Goal: Task Accomplishment & Management: Manage account settings

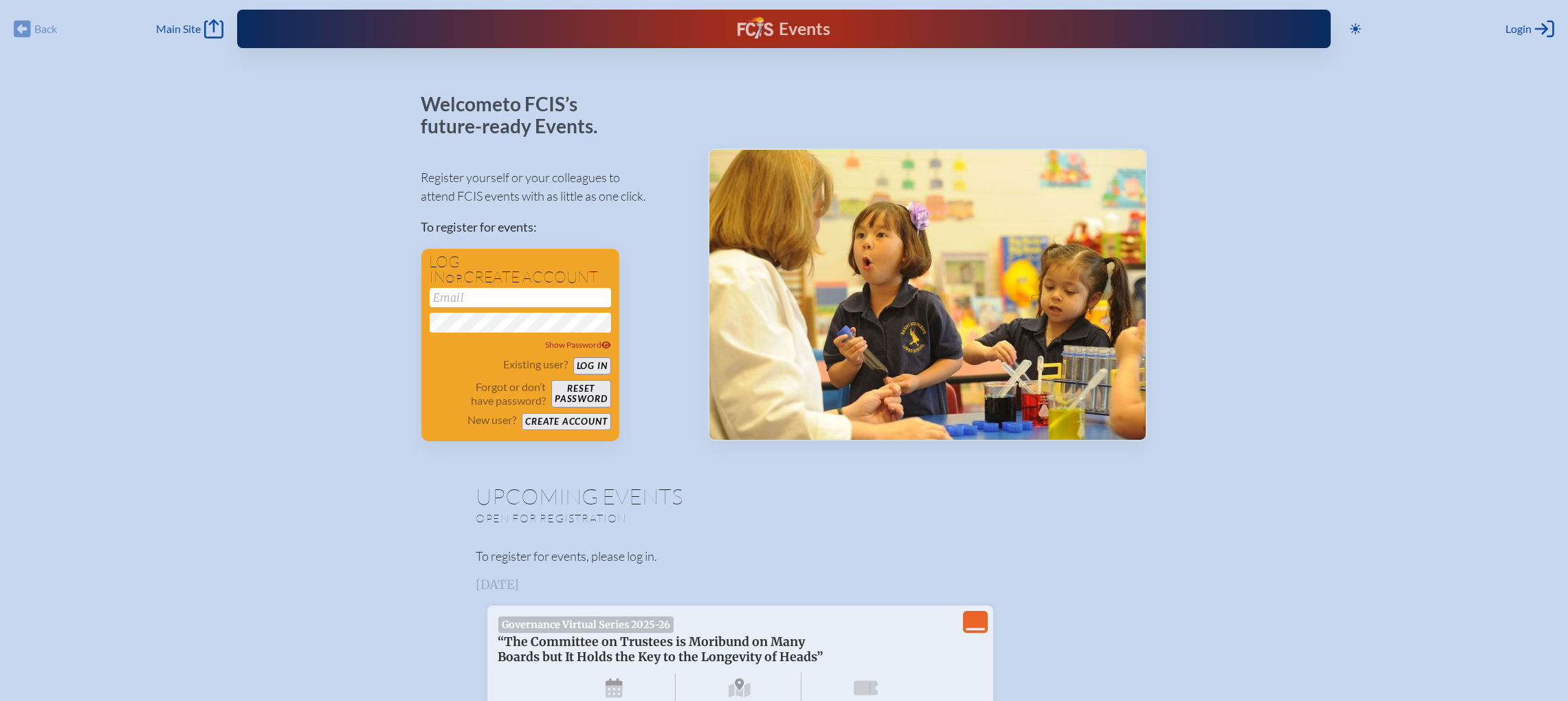
type input "[EMAIL_ADDRESS][DOMAIN_NAME]"
click at [596, 369] on button "Log in" at bounding box center [592, 367] width 38 height 18
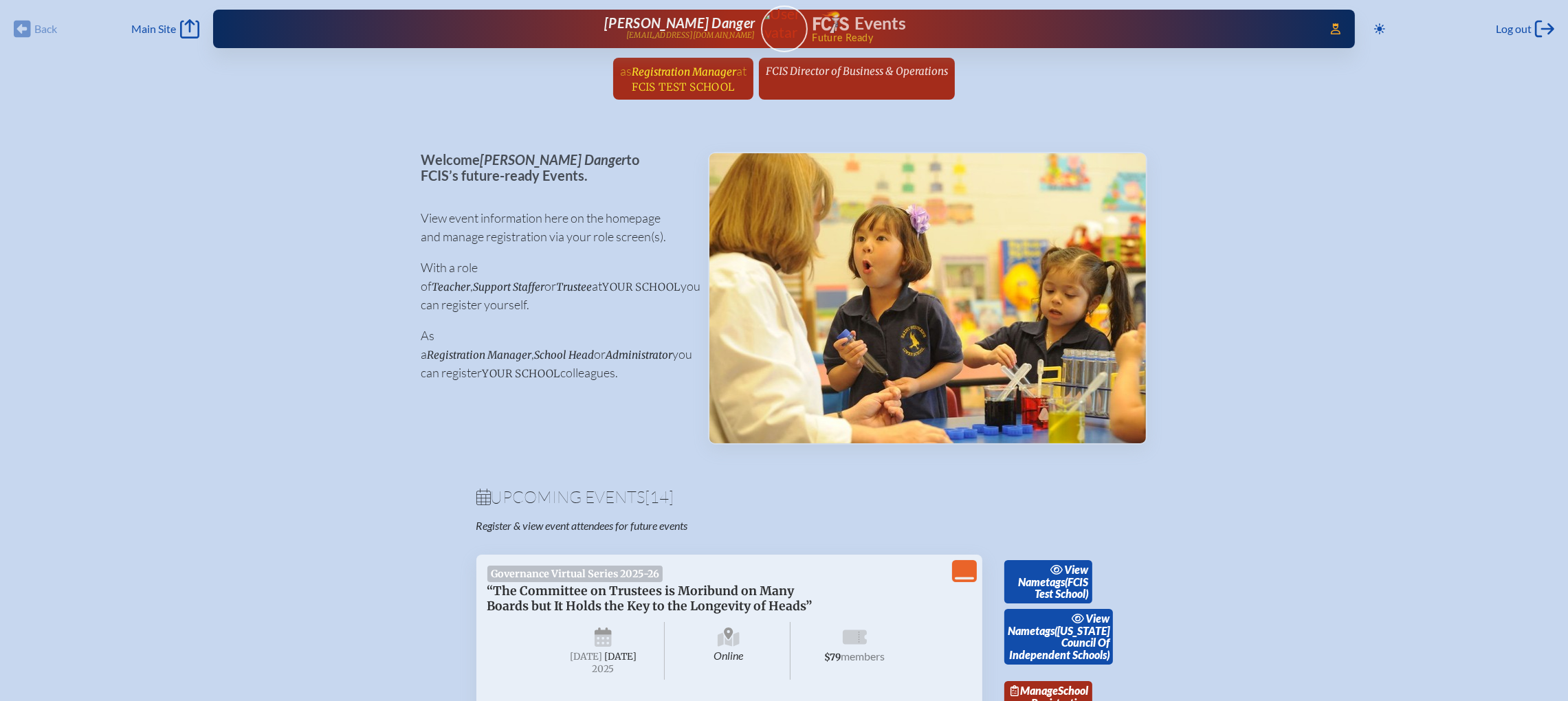
click at [679, 76] on span "Registration Manager" at bounding box center [683, 71] width 104 height 13
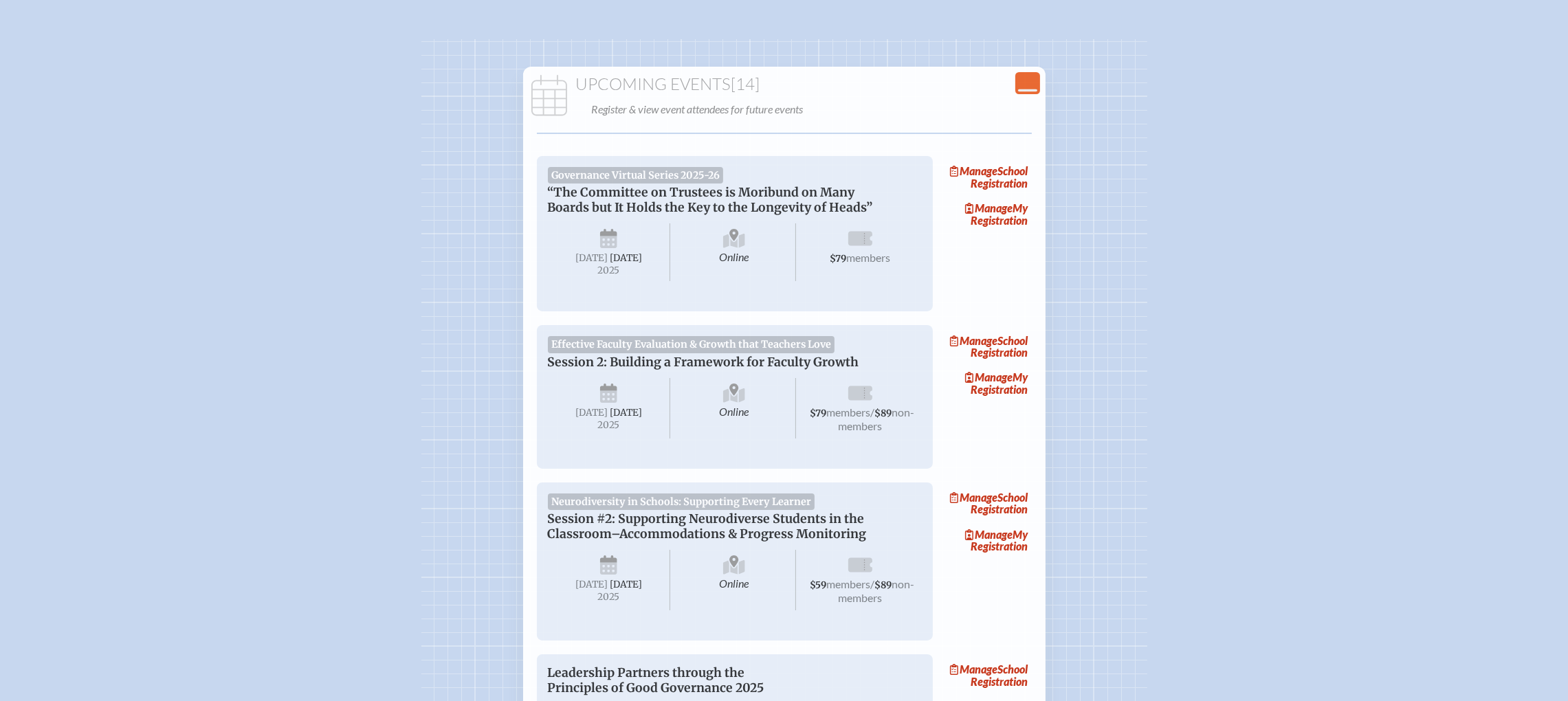
scroll to position [103, 0]
click at [1012, 382] on span "Manage" at bounding box center [989, 375] width 48 height 13
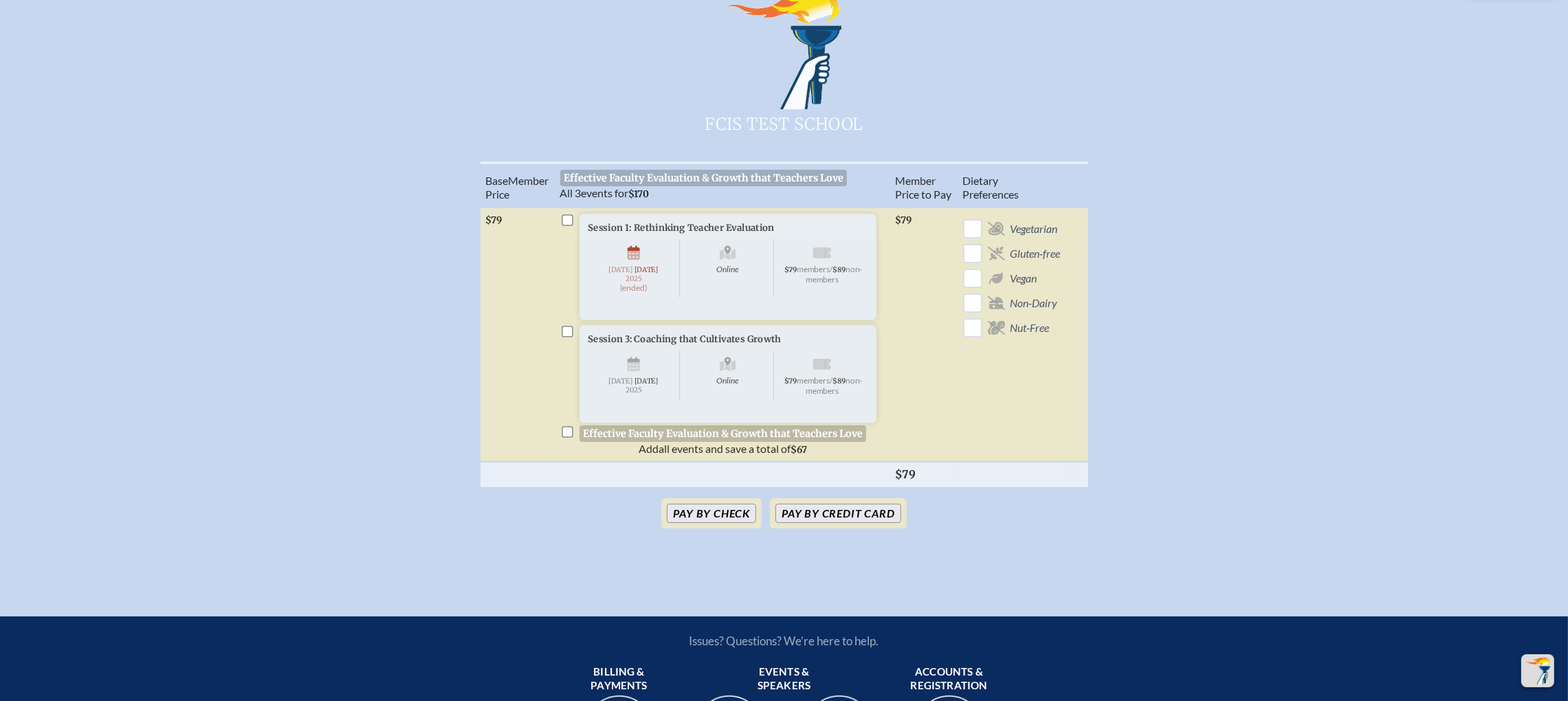
scroll to position [721, 0]
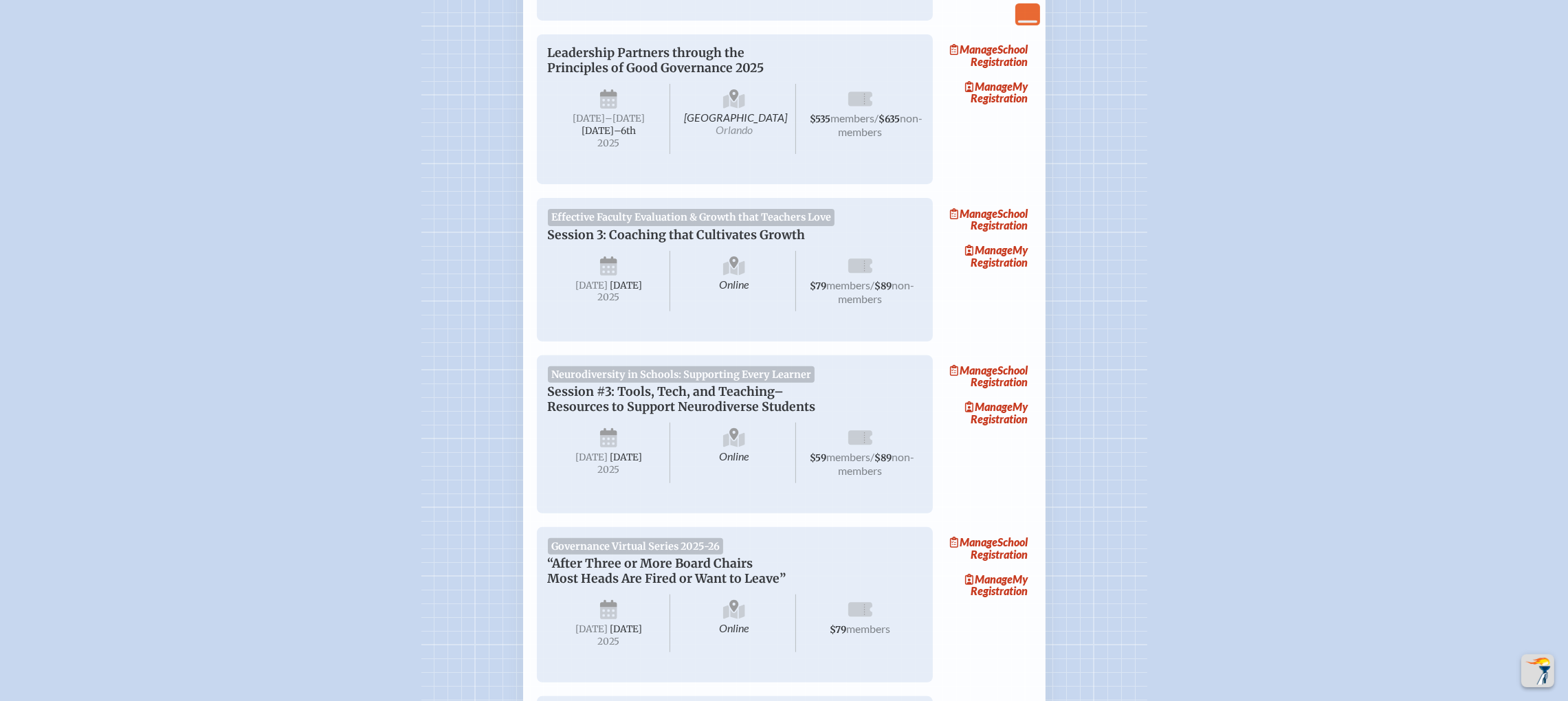
scroll to position [103, 0]
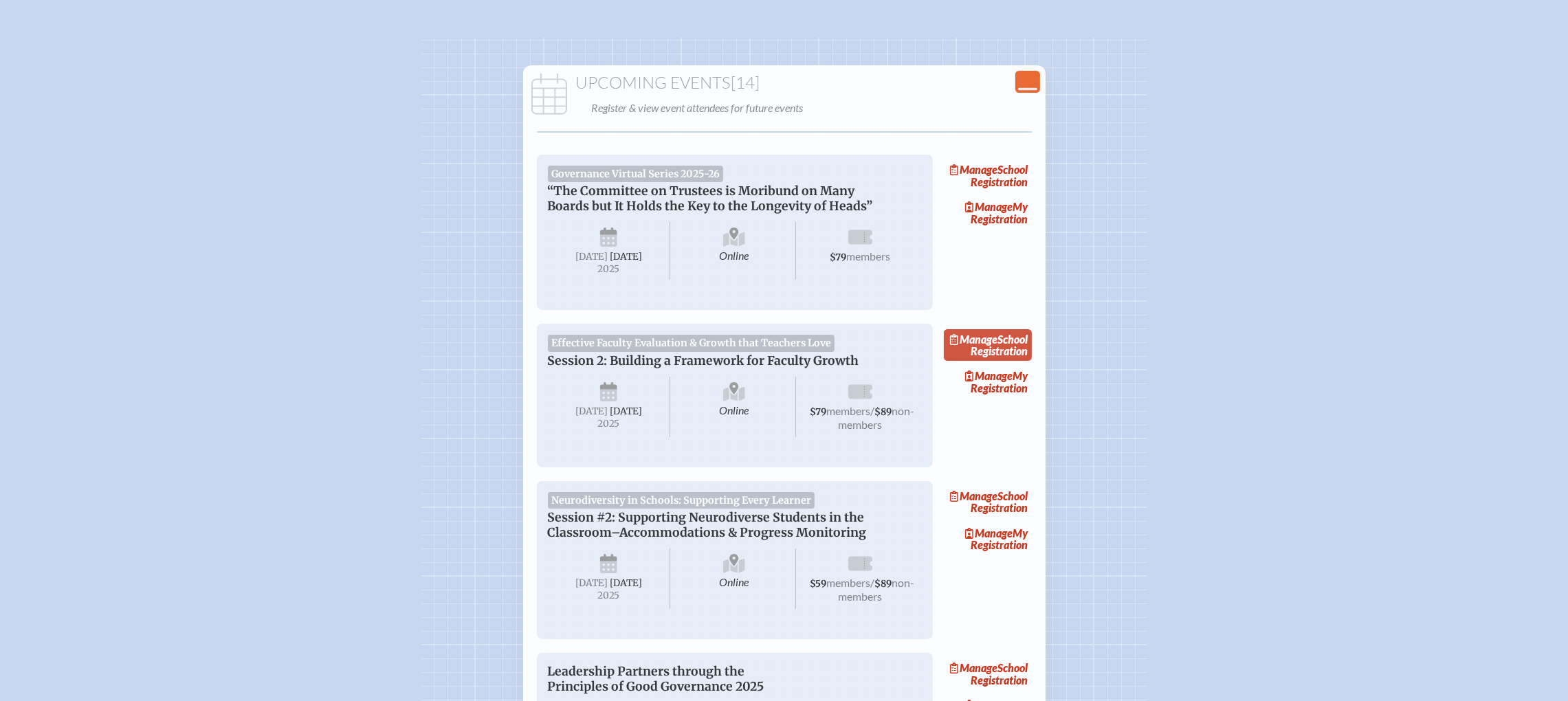
click at [1015, 361] on link "Manage School Registration" at bounding box center [988, 345] width 88 height 32
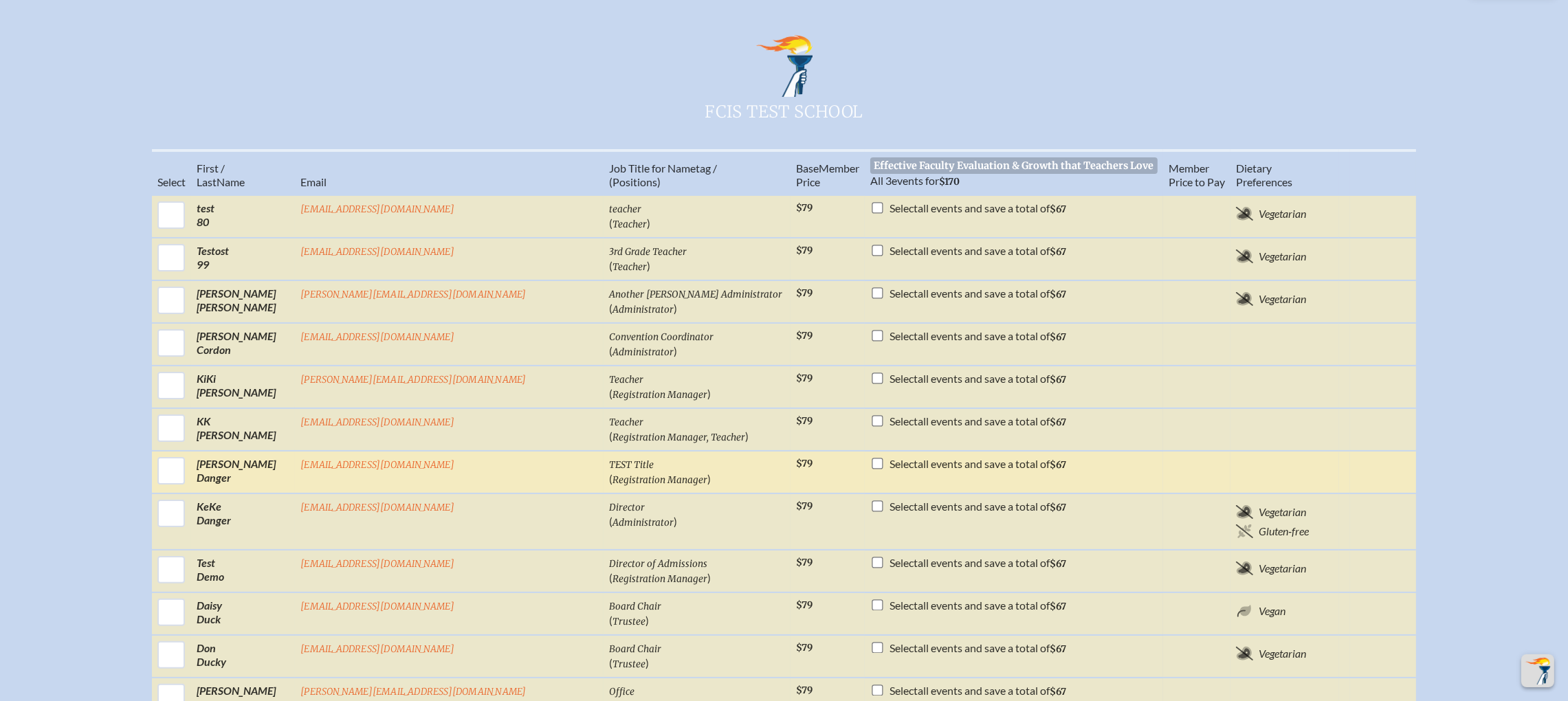
scroll to position [412, 0]
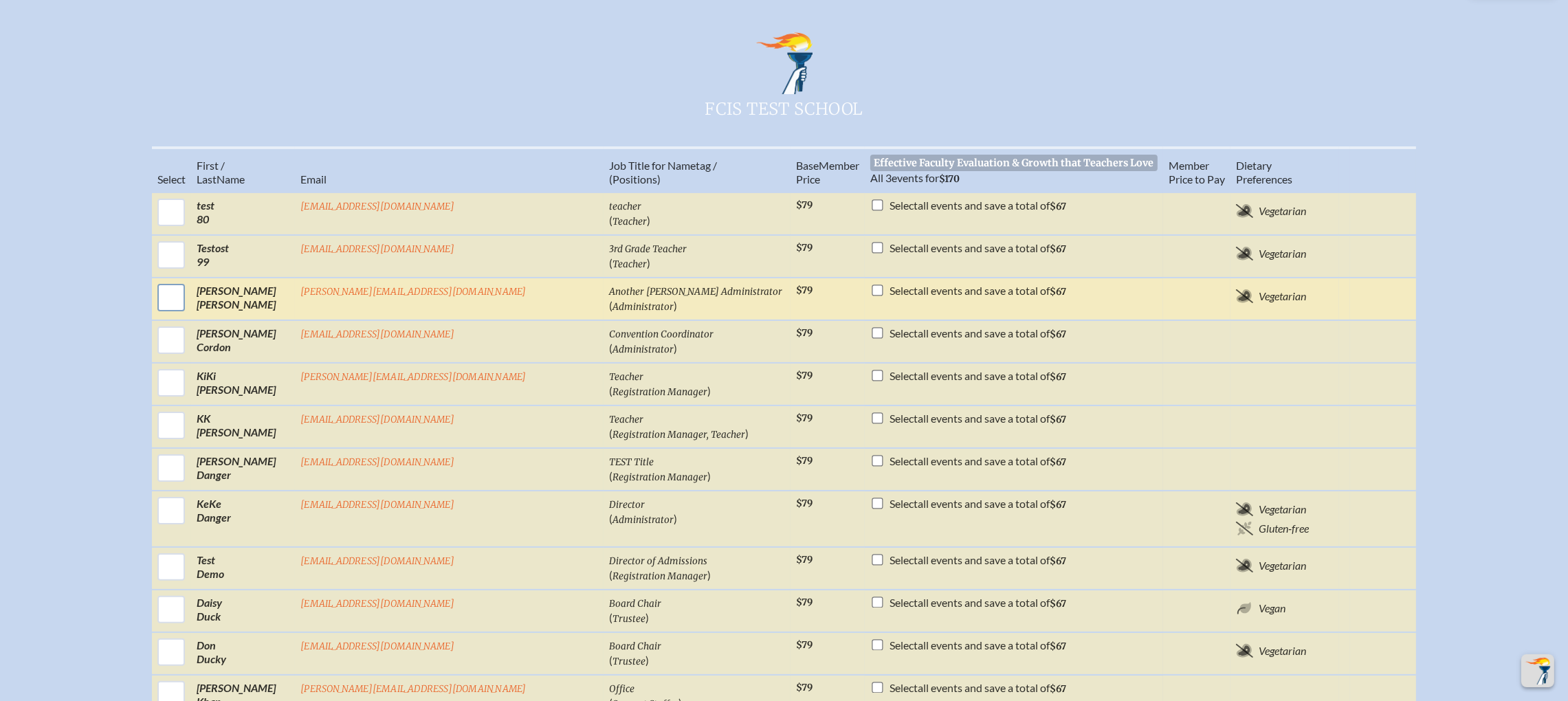
click at [189, 300] on input "checkbox" at bounding box center [170, 298] width 34 height 34
checkbox input "true"
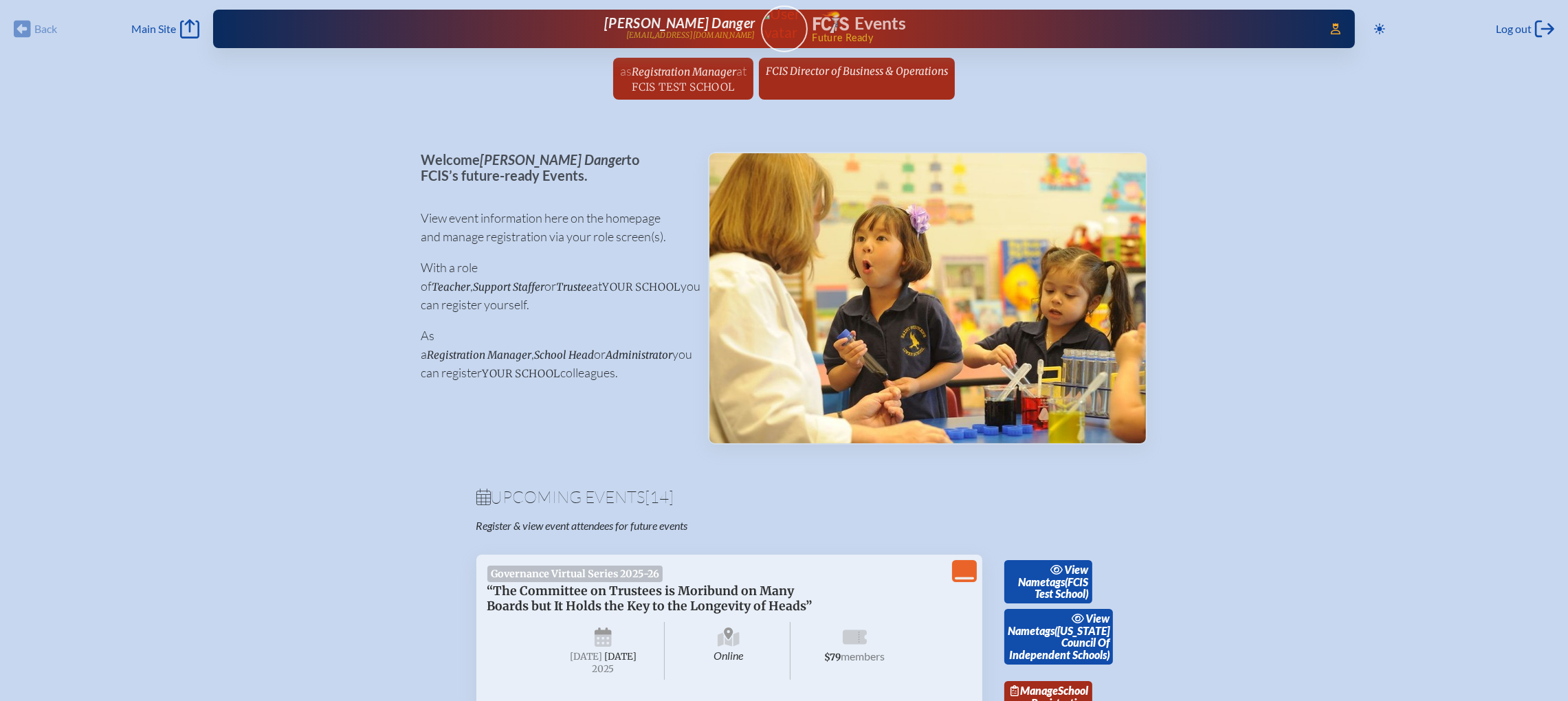
drag, startPoint x: 691, startPoint y: 68, endPoint x: 752, endPoint y: 82, distance: 62.6
click at [691, 68] on span "Registration Manager" at bounding box center [683, 71] width 104 height 13
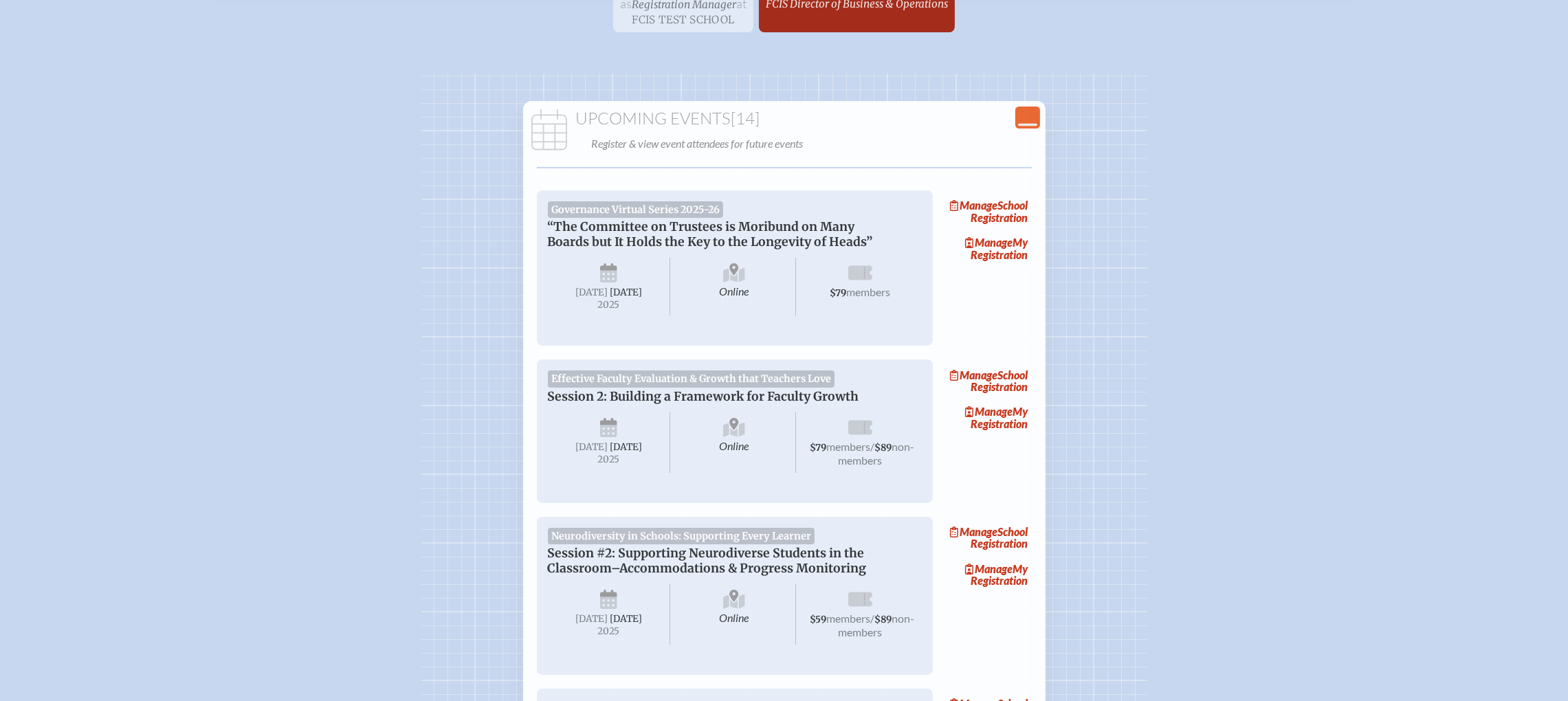
scroll to position [206, 0]
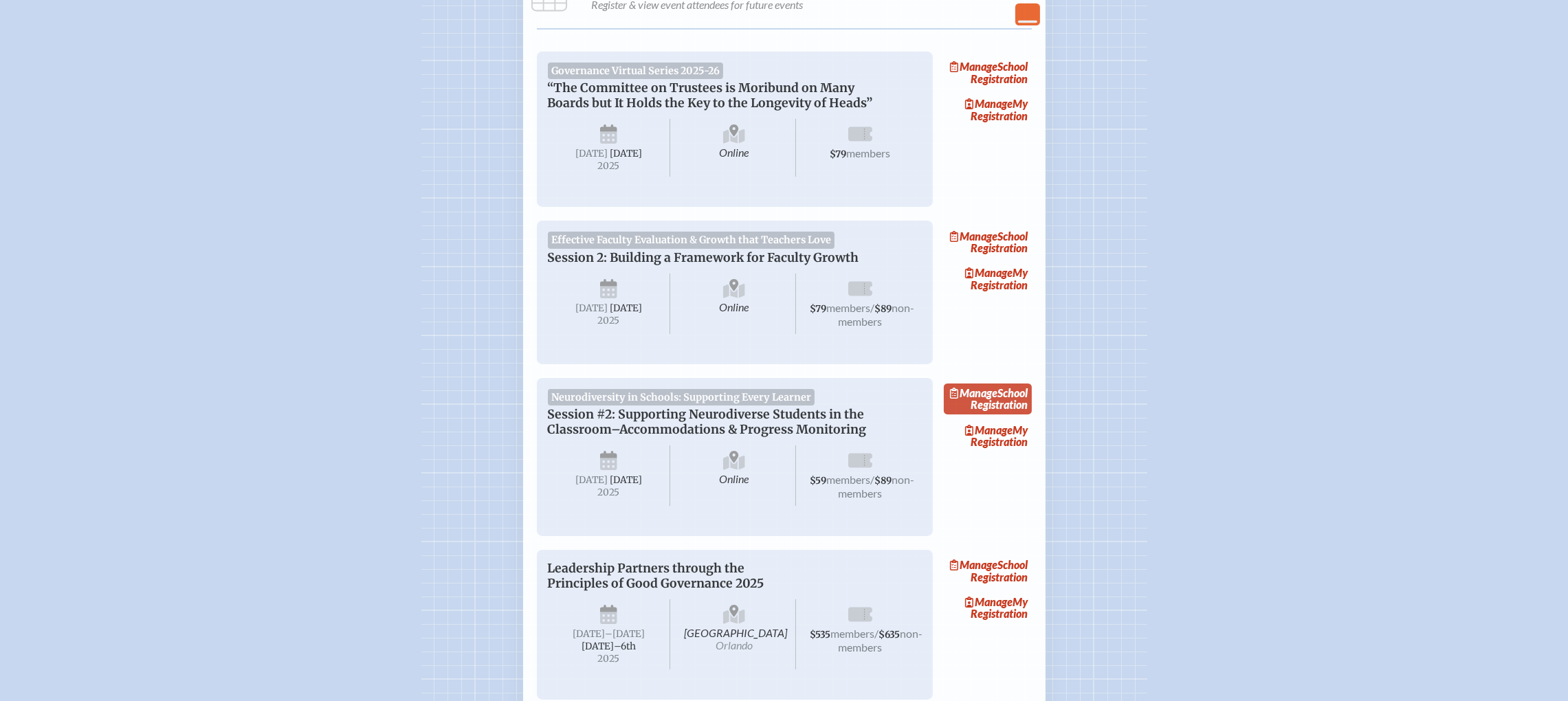
click at [1013, 415] on link "Manage School Registration" at bounding box center [988, 400] width 88 height 32
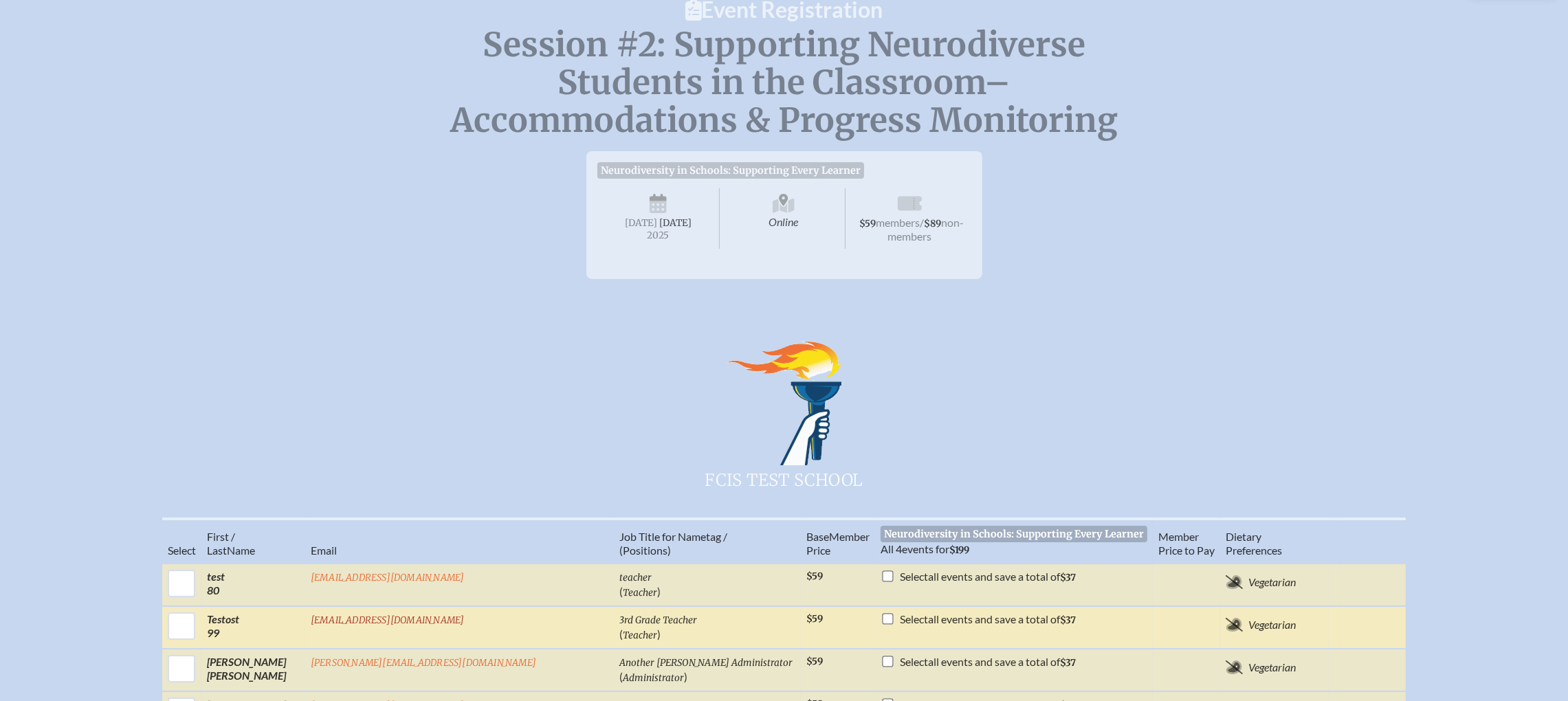
scroll to position [412, 0]
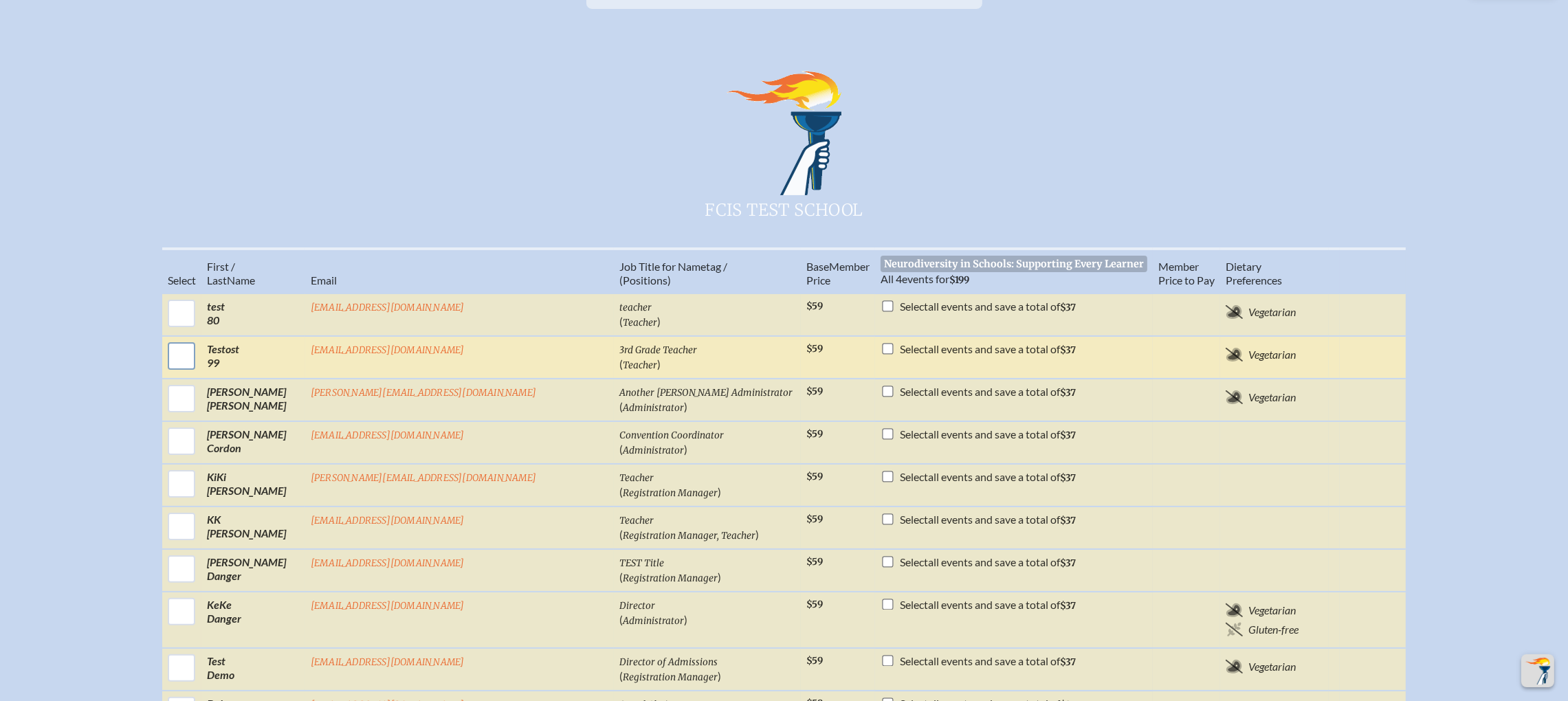
click at [198, 366] on input "checkbox" at bounding box center [181, 356] width 34 height 34
checkbox input "true"
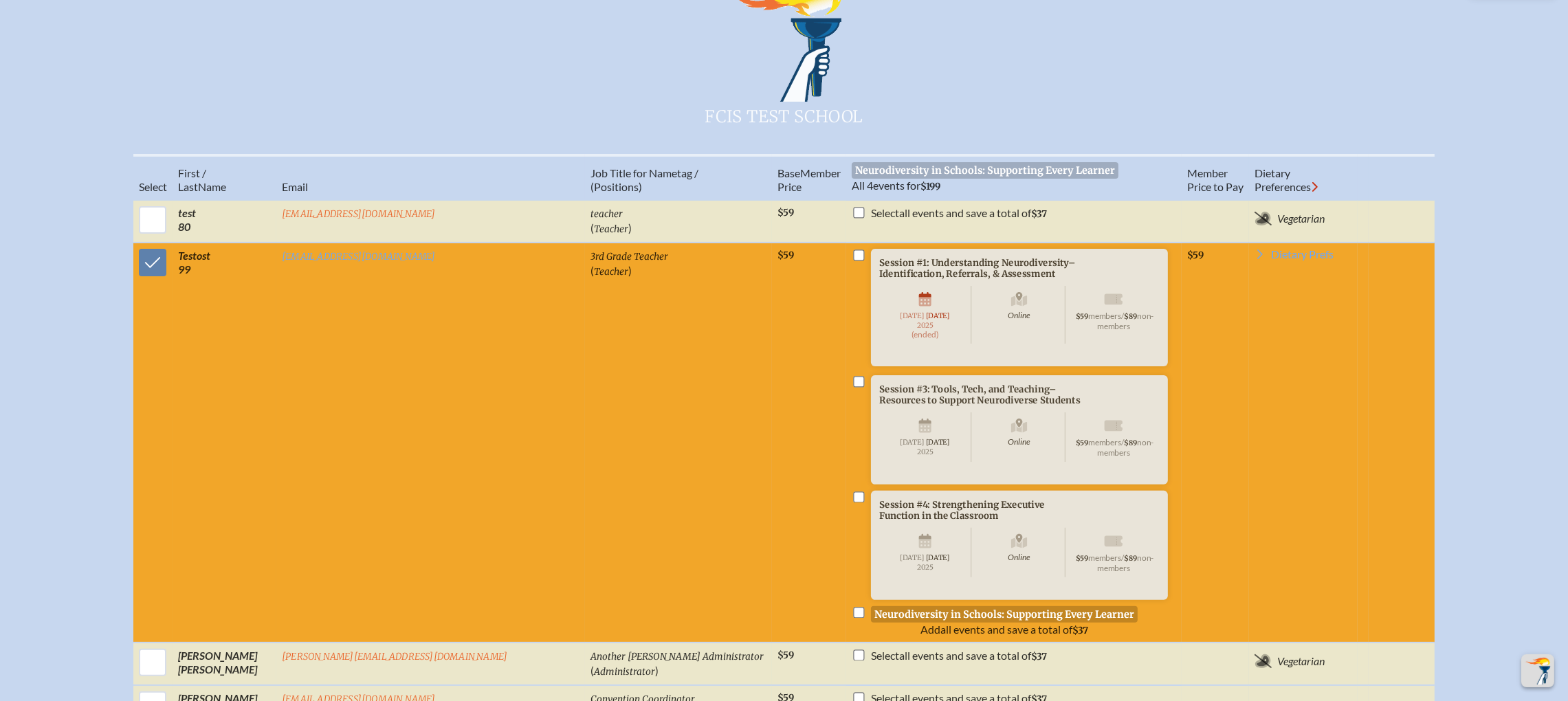
scroll to position [618, 0]
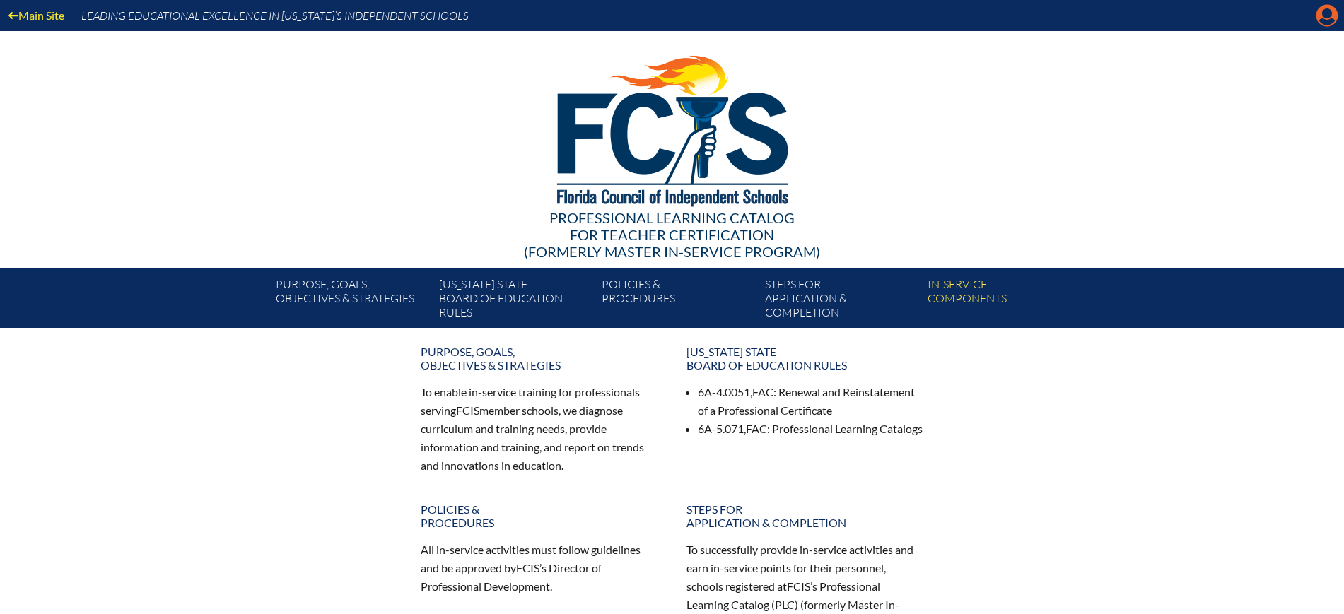
click at [1332, 13] on icon at bounding box center [1328, 16] width 22 height 22
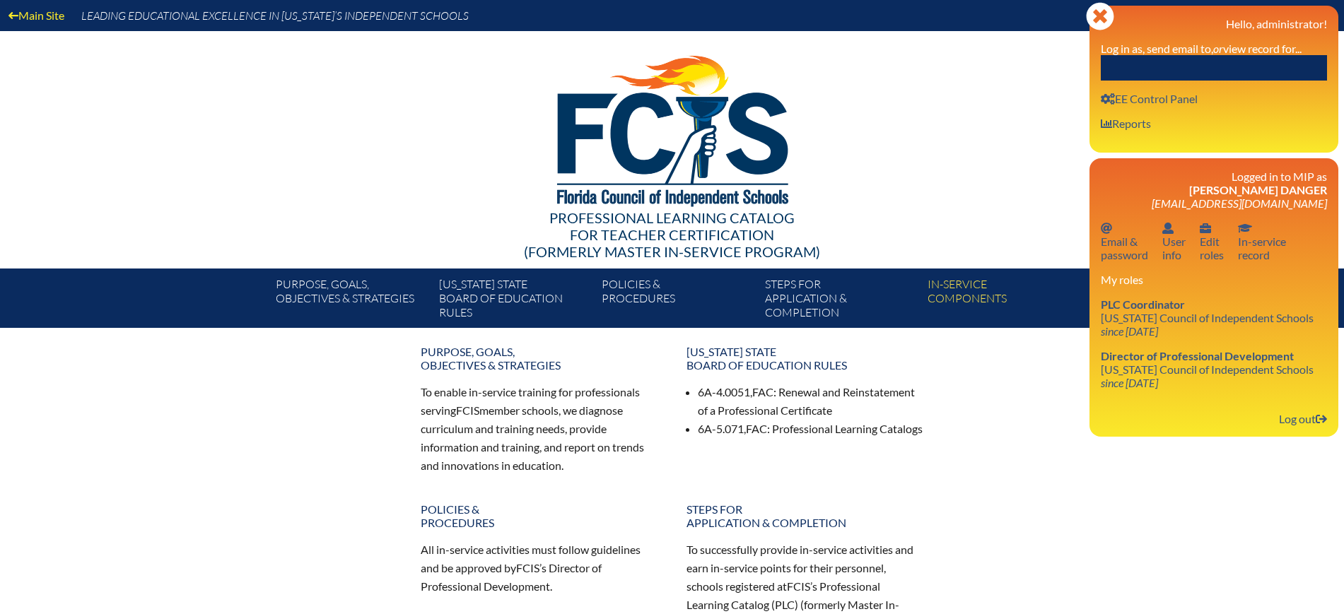
click at [1235, 71] on input "text" at bounding box center [1214, 67] width 226 height 25
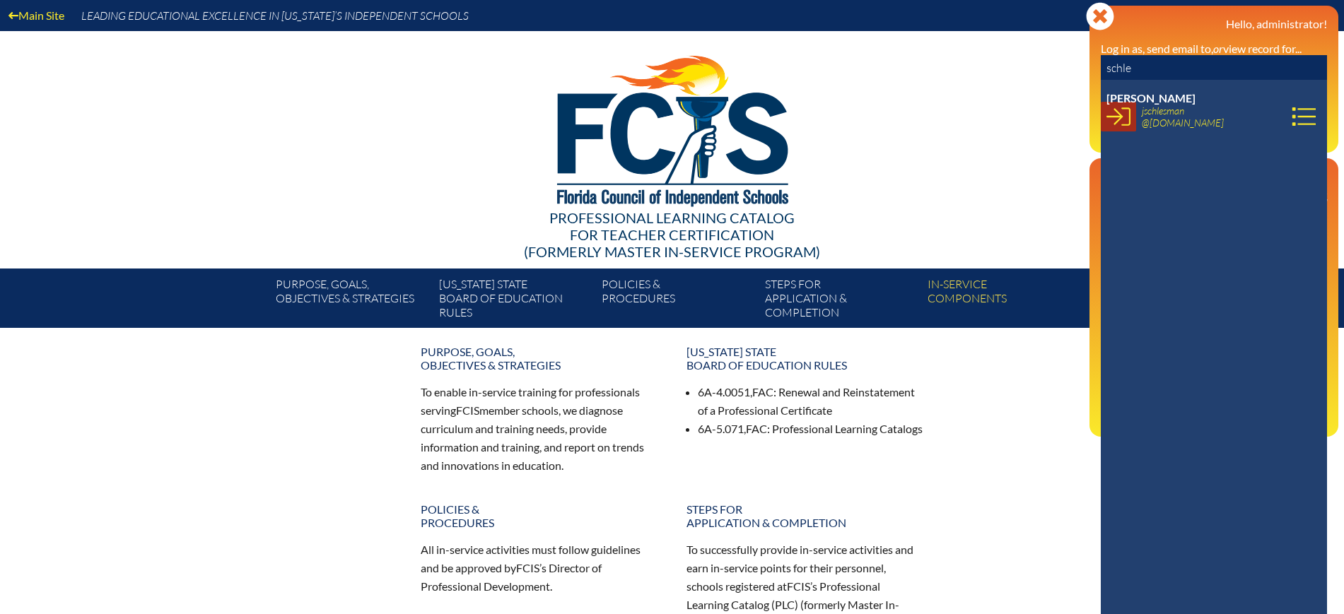
type input "schle"
click at [1124, 122] on icon at bounding box center [1119, 117] width 24 height 24
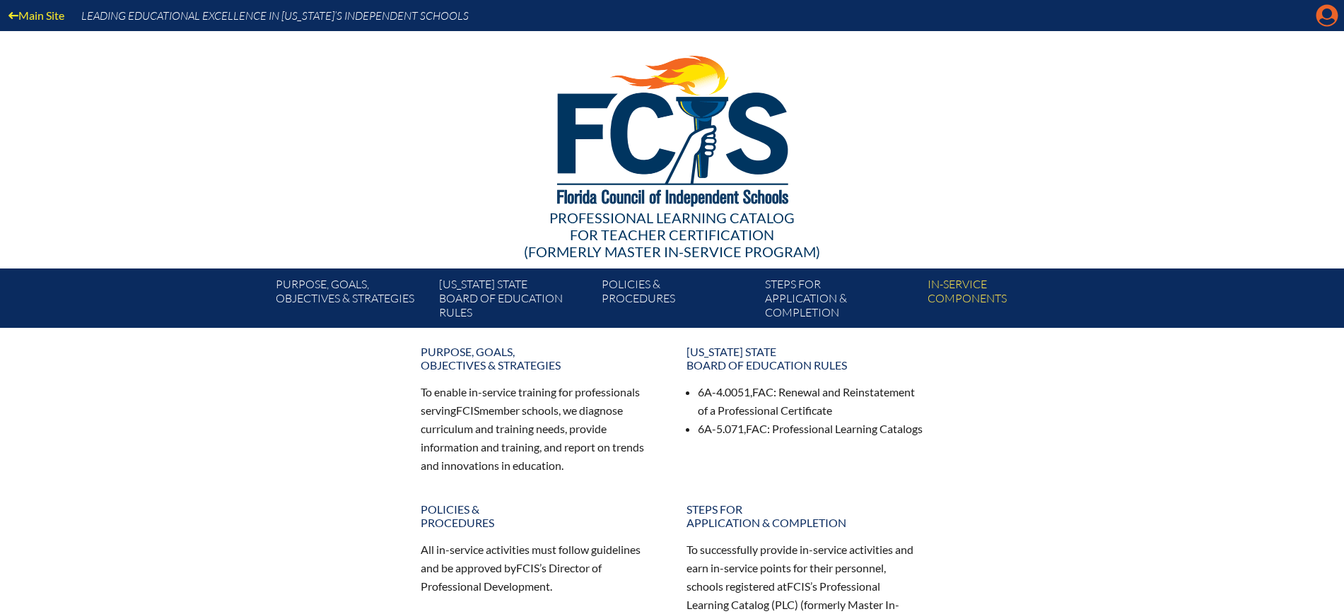
click at [1327, 18] on icon at bounding box center [1328, 16] width 22 height 22
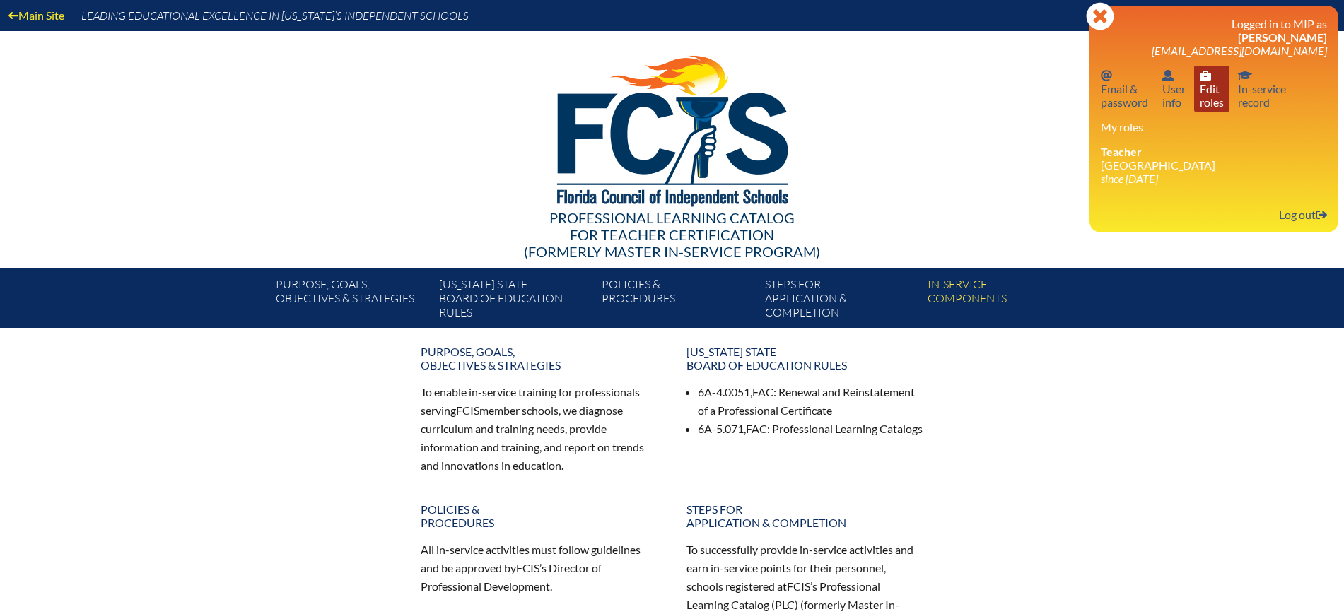
click at [1211, 100] on link "User info Edit roles" at bounding box center [1211, 89] width 35 height 46
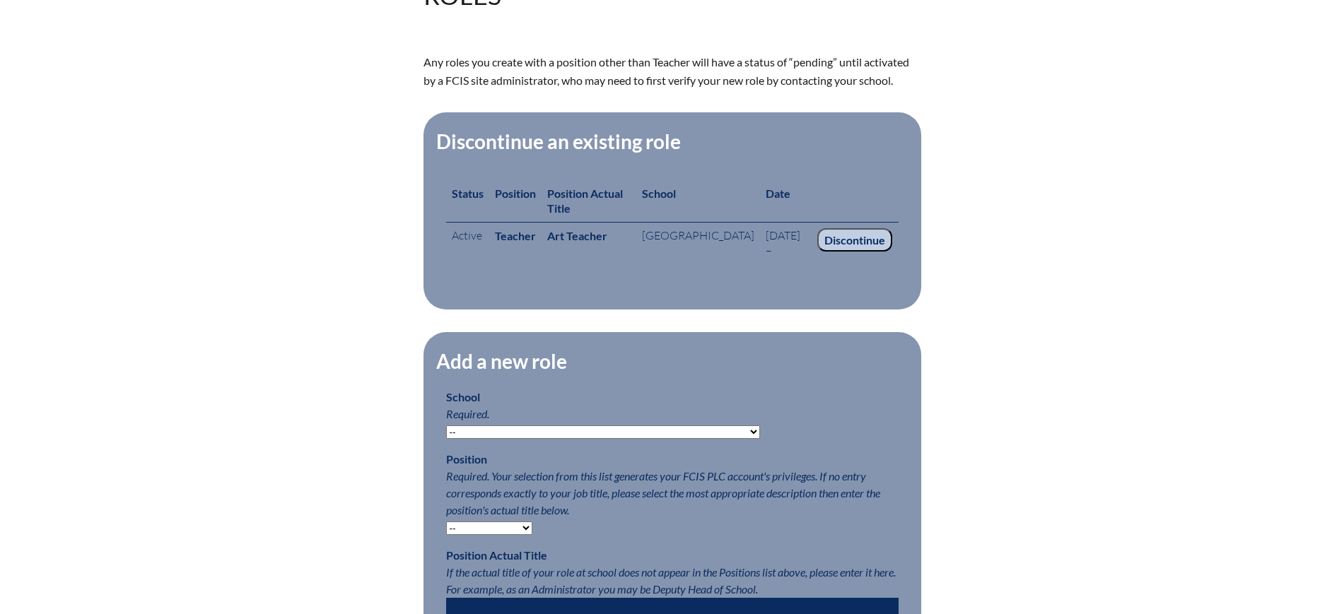
scroll to position [530, 0]
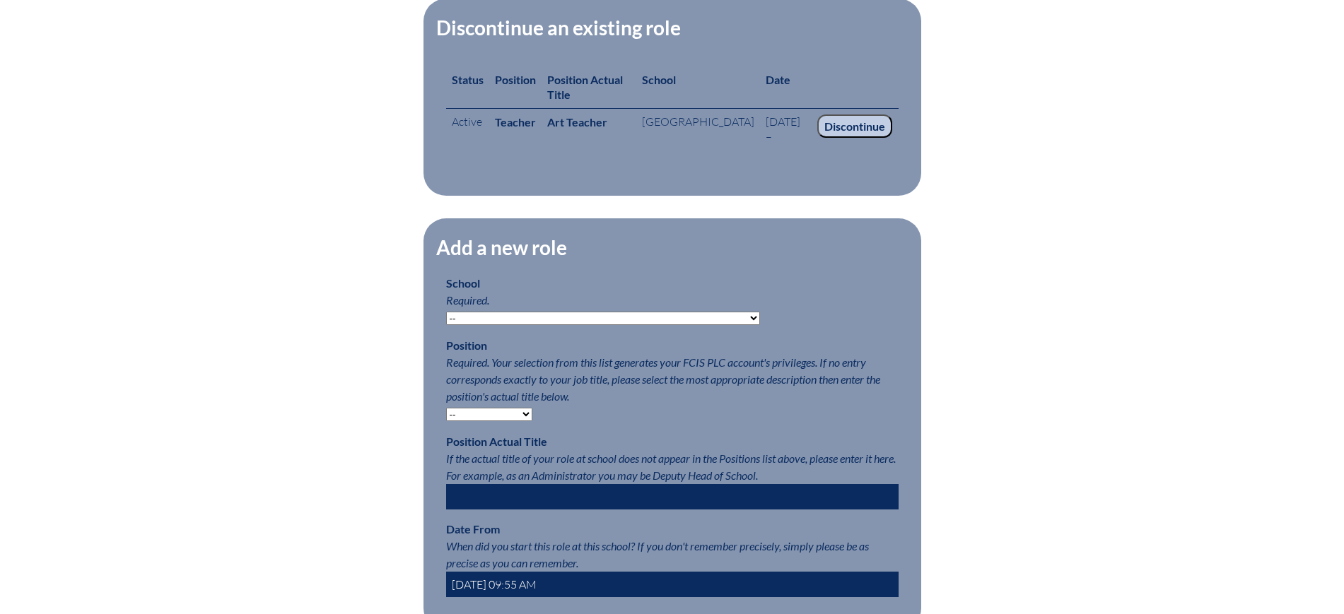
click at [572, 325] on select "-- Autism Inspired Academy Academy at Ocean Reef Academy at the Lakes Academy P…" at bounding box center [603, 318] width 314 height 13
select select "20332"
click at [446, 322] on select "-- Autism Inspired Academy Academy at Ocean Reef Academy at the Lakes Academy P…" at bounding box center [603, 318] width 314 height 13
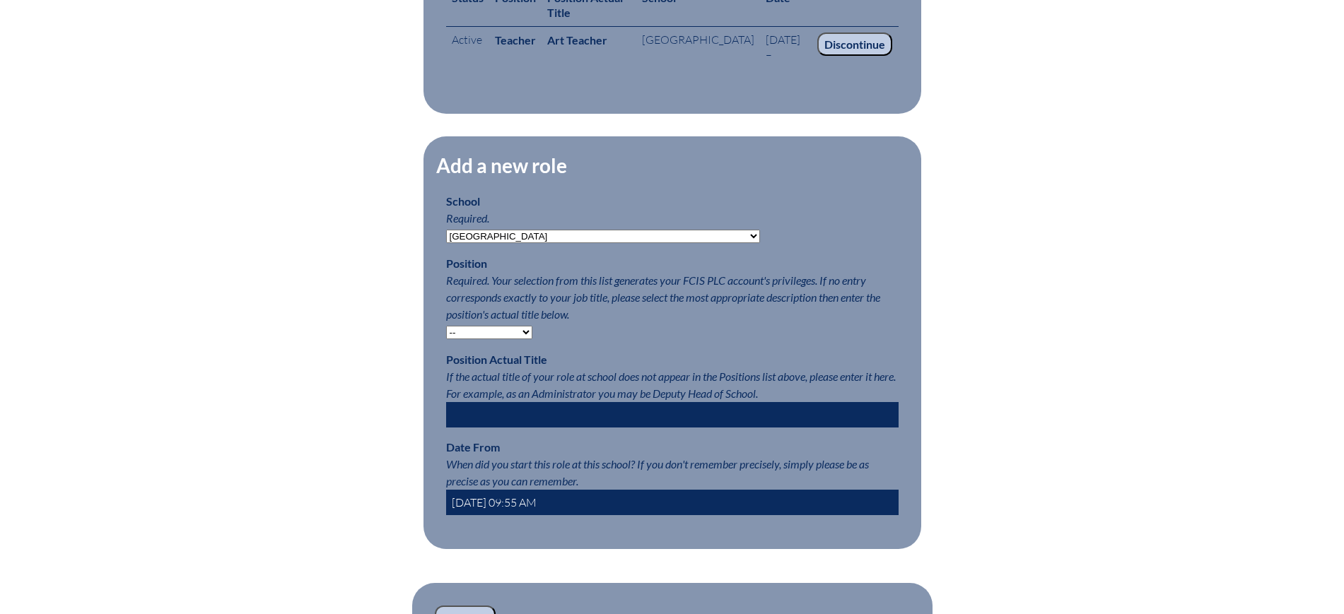
scroll to position [707, 0]
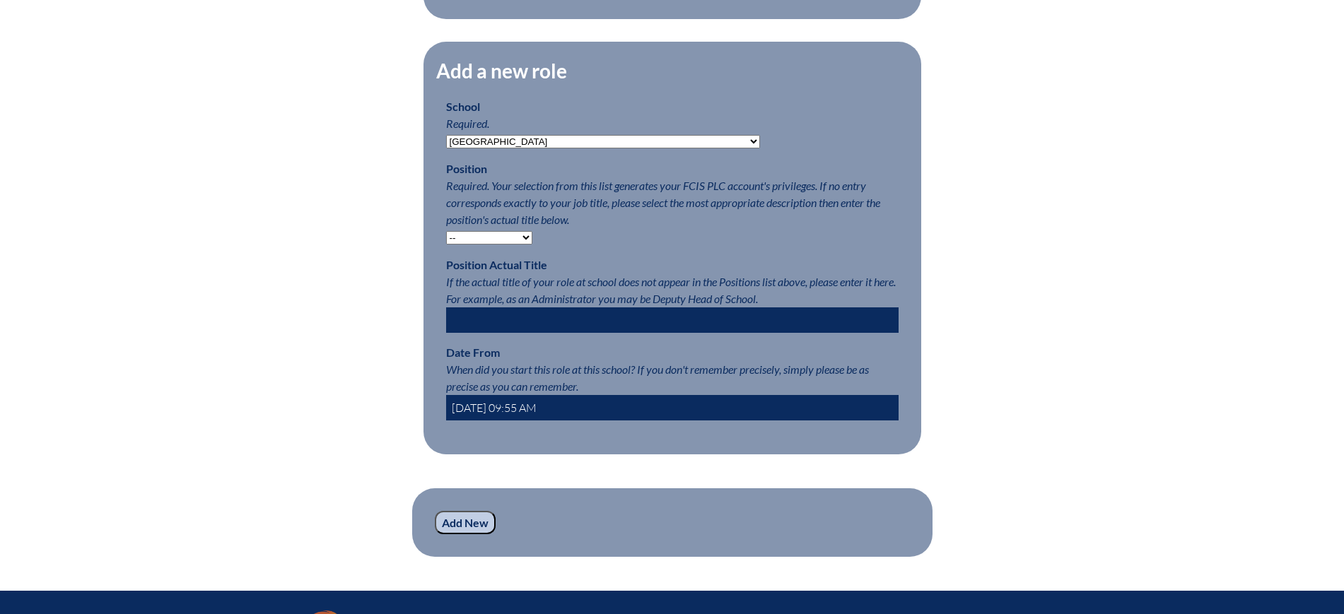
click at [490, 245] on select "-- Teacher PLC Coordinator Head of School Administrator" at bounding box center [489, 237] width 86 height 13
select select "15563"
click at [446, 241] on select "-- Teacher PLC Coordinator Head of School Administrator" at bounding box center [489, 237] width 86 height 13
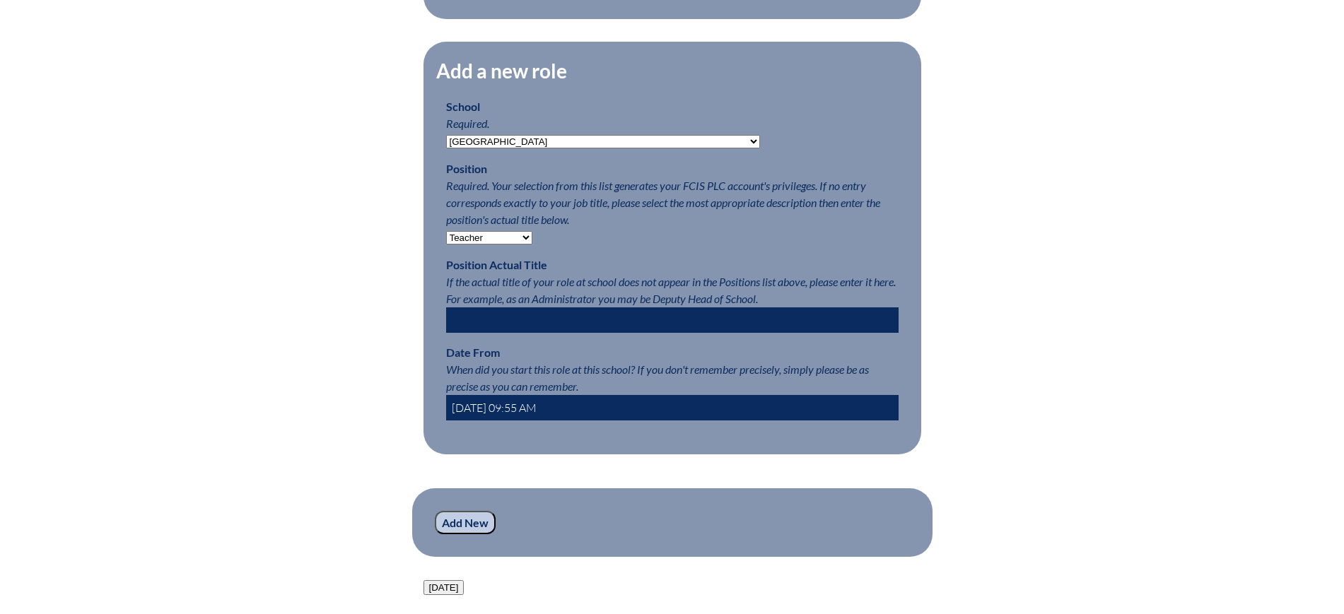
click at [472, 415] on input "2025-09-17 09:55 AM" at bounding box center [672, 407] width 453 height 25
type input "2024-09-17 09:55 AM"
click at [429, 433] on fieldset "Add a new role School Required. -- Autism Inspired Academy Academy at Ocean Ree…" at bounding box center [673, 248] width 498 height 413
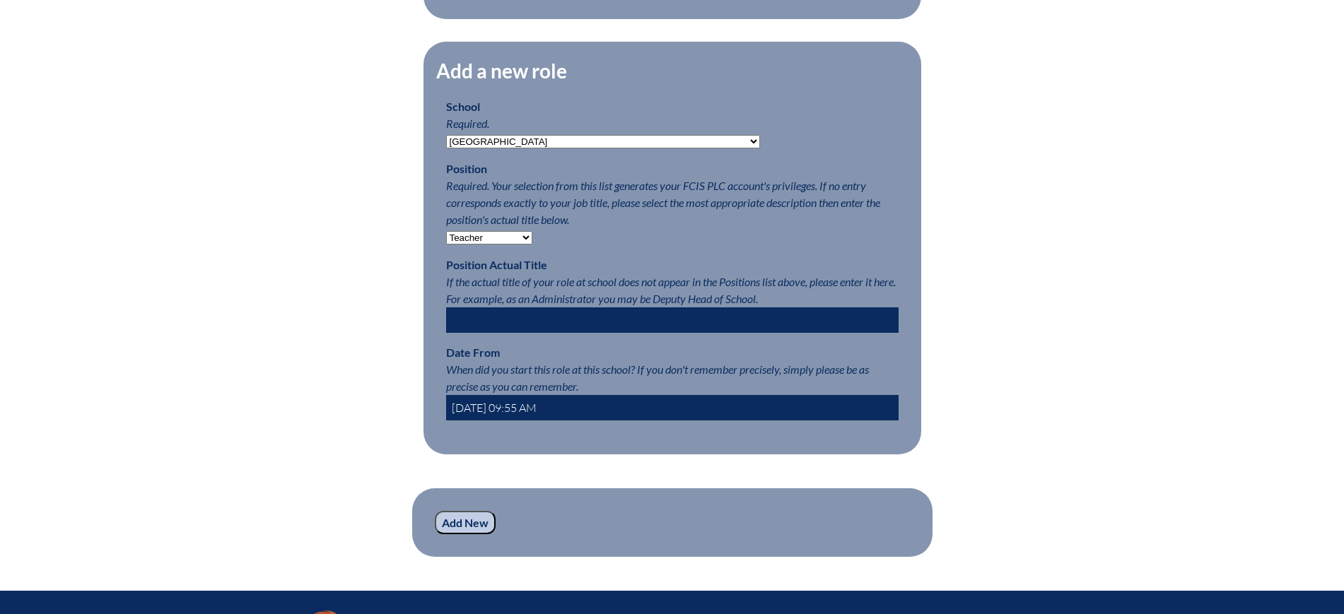
click at [478, 535] on input "Add New" at bounding box center [465, 523] width 61 height 24
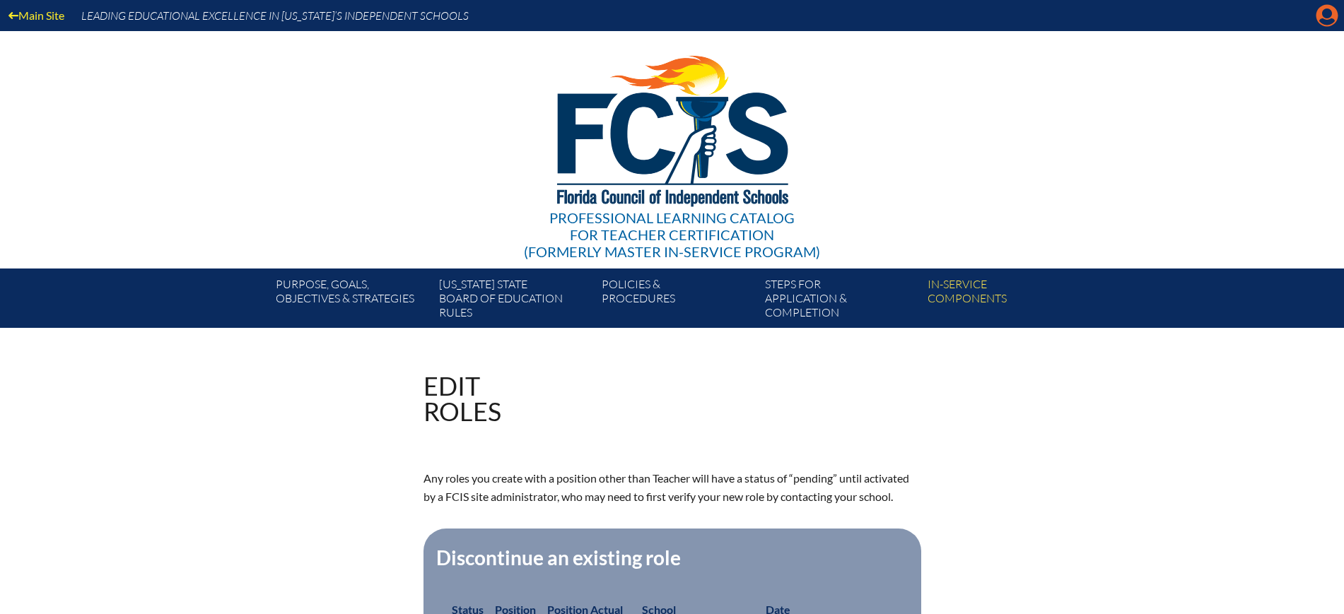
click at [1323, 12] on icon "Manage account" at bounding box center [1327, 15] width 23 height 23
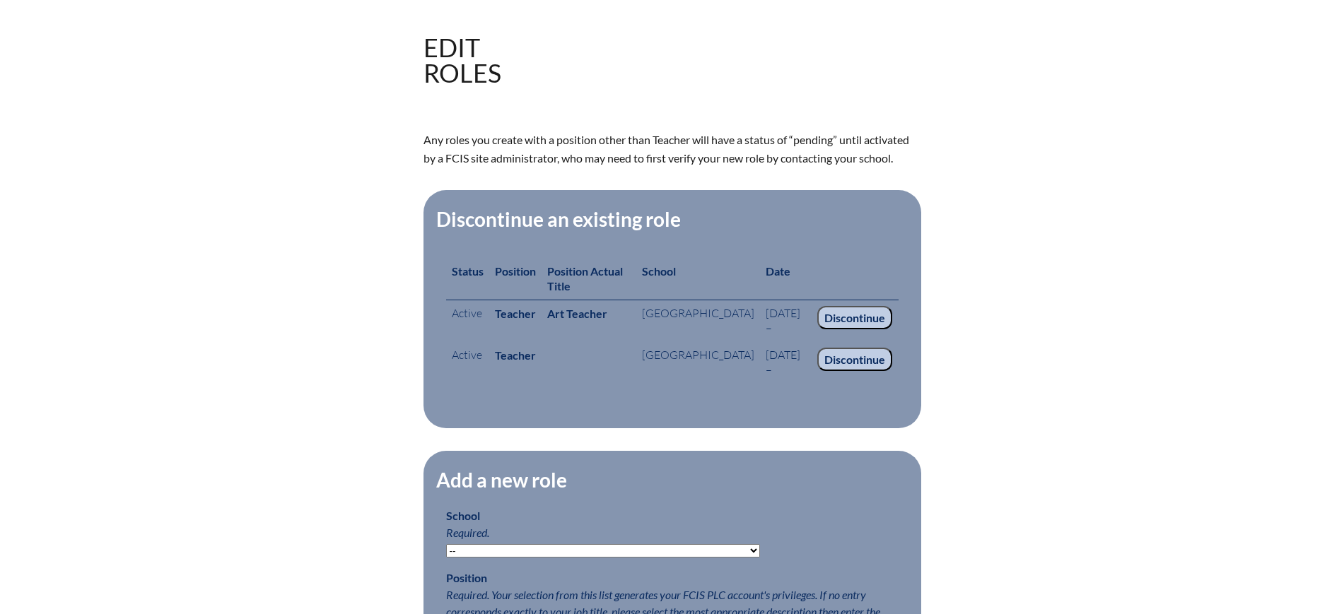
scroll to position [354, 0]
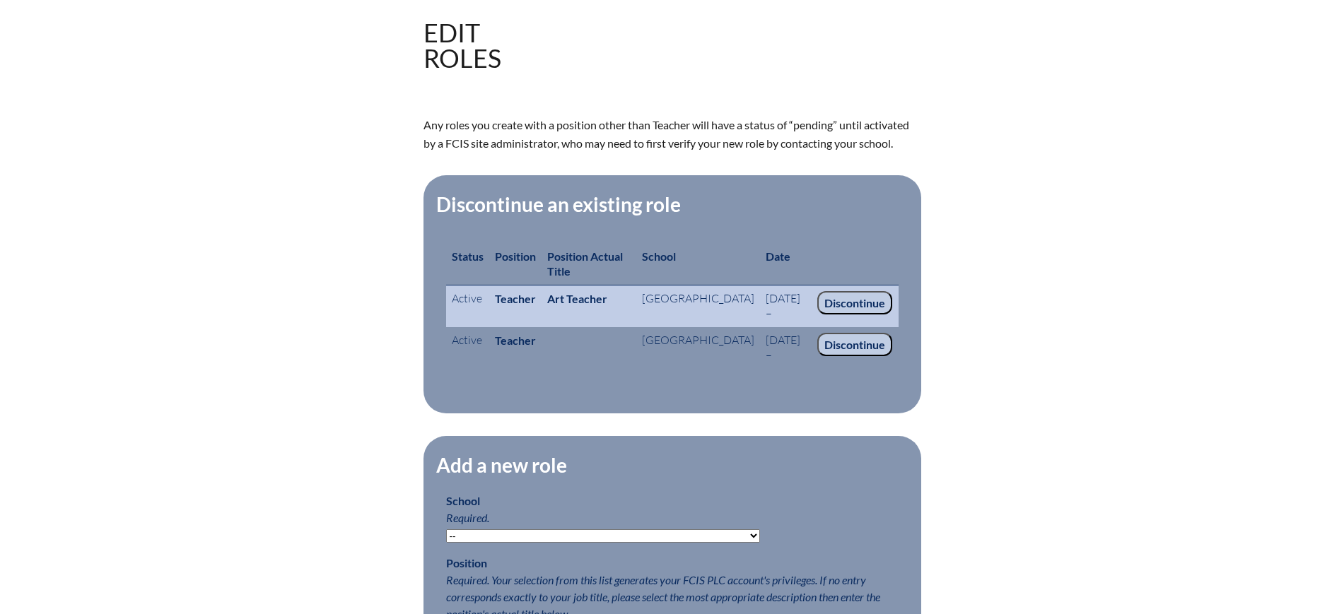
click at [864, 295] on input "Discontinue" at bounding box center [854, 303] width 75 height 24
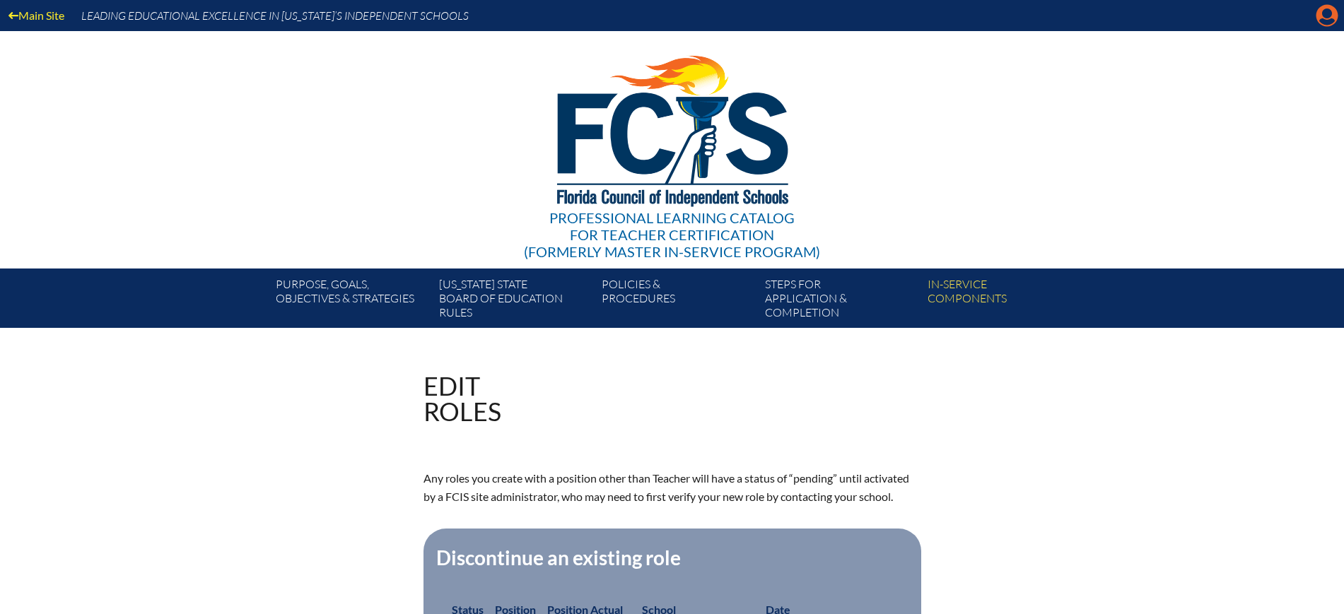
click at [1330, 11] on icon "Manage account" at bounding box center [1327, 15] width 23 height 23
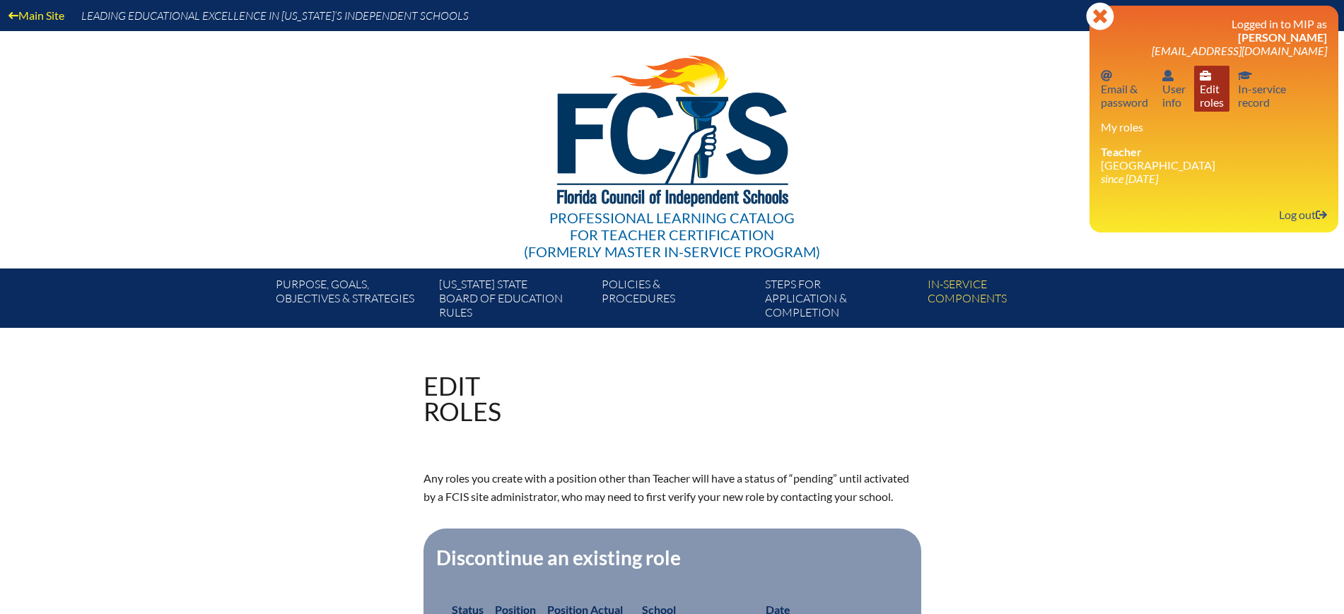
click at [1218, 93] on link "User info Edit roles" at bounding box center [1211, 89] width 35 height 46
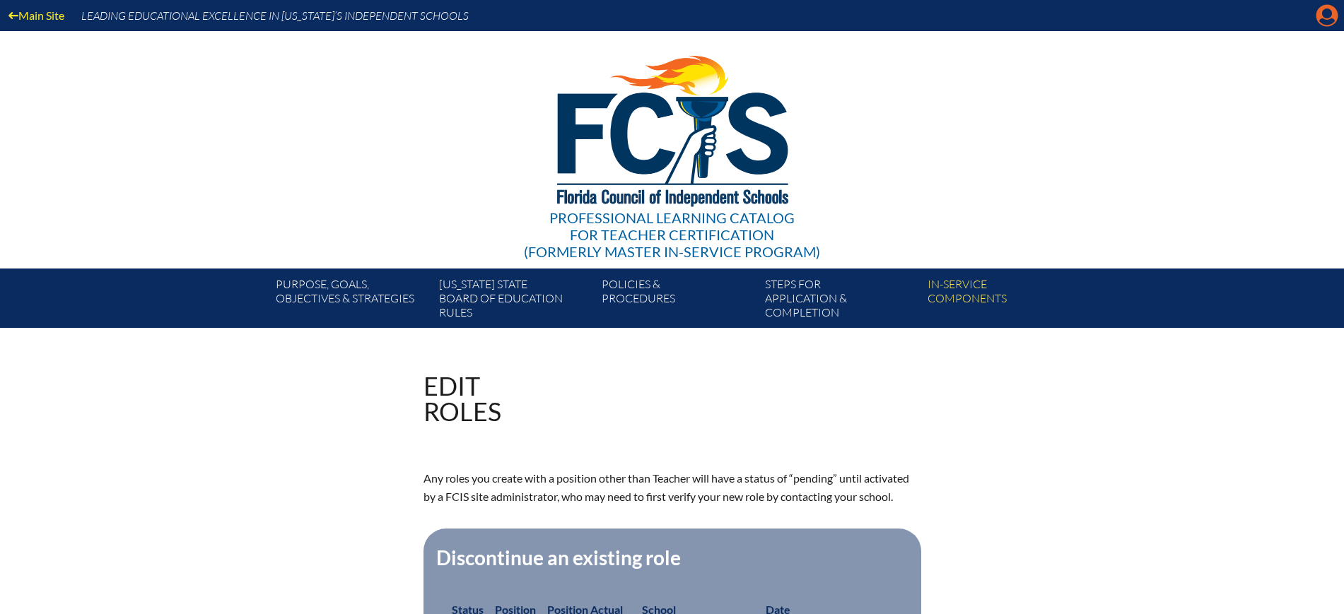
click at [1326, 13] on icon "Manage account" at bounding box center [1327, 15] width 23 height 23
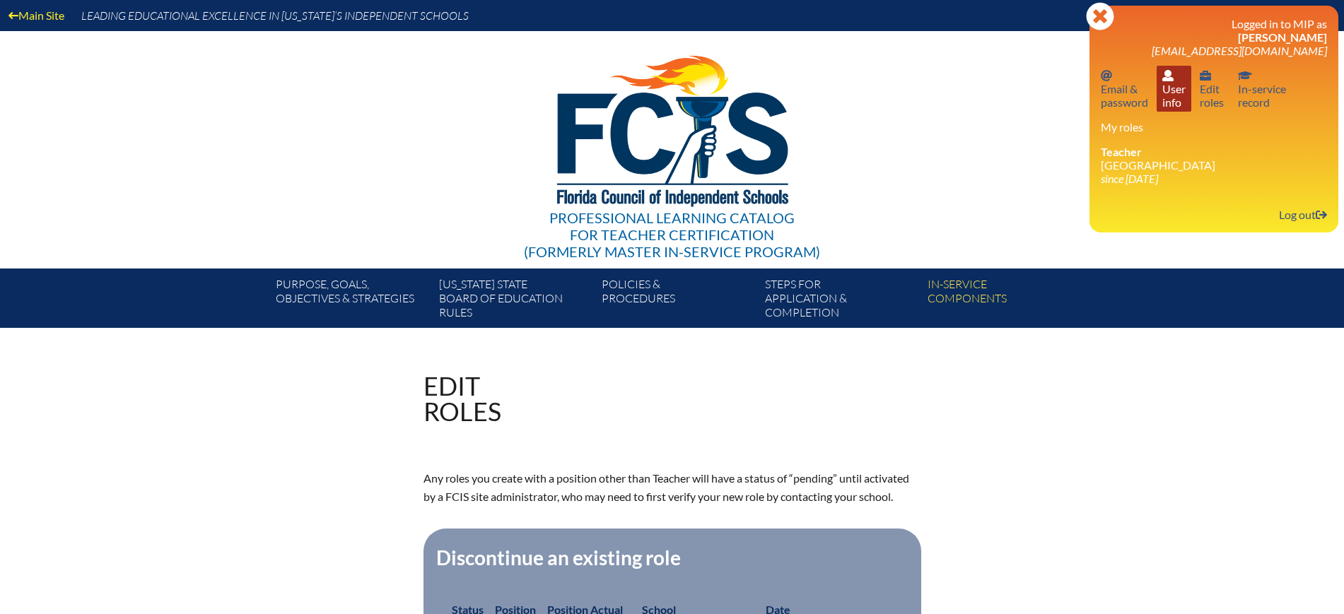
click at [1164, 91] on link "User info User info" at bounding box center [1174, 89] width 35 height 46
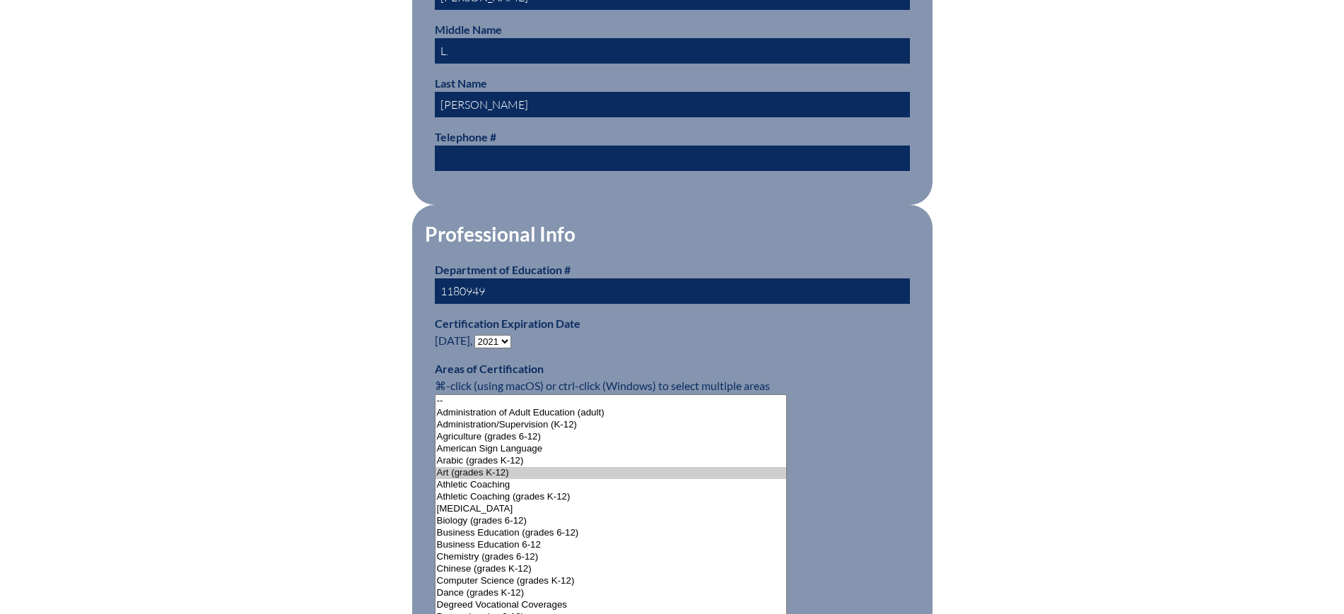
scroll to position [707, 0]
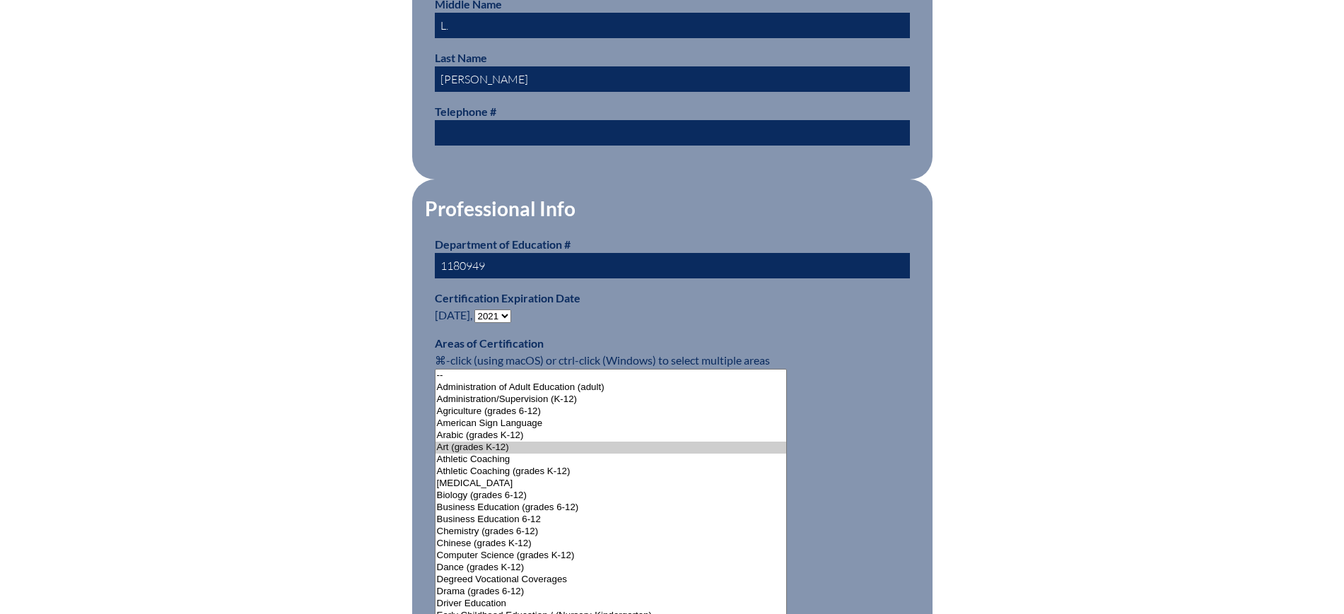
click at [506, 311] on select "- 2031 2030 2029 2028 2027 2026 2025 2024 2023 2022 2021 2020 2019 2018 2017 20…" at bounding box center [492, 316] width 37 height 13
select select "2026"
click at [477, 310] on select "- 2031 2030 2029 2028 2027 2026 2025 2024 2023 2022 2021 2020 2019 2018 2017 20…" at bounding box center [492, 316] width 37 height 13
click at [298, 213] on div "User Info Please enter your name as it appears on your Department of Education …" at bounding box center [672, 607] width 795 height 1883
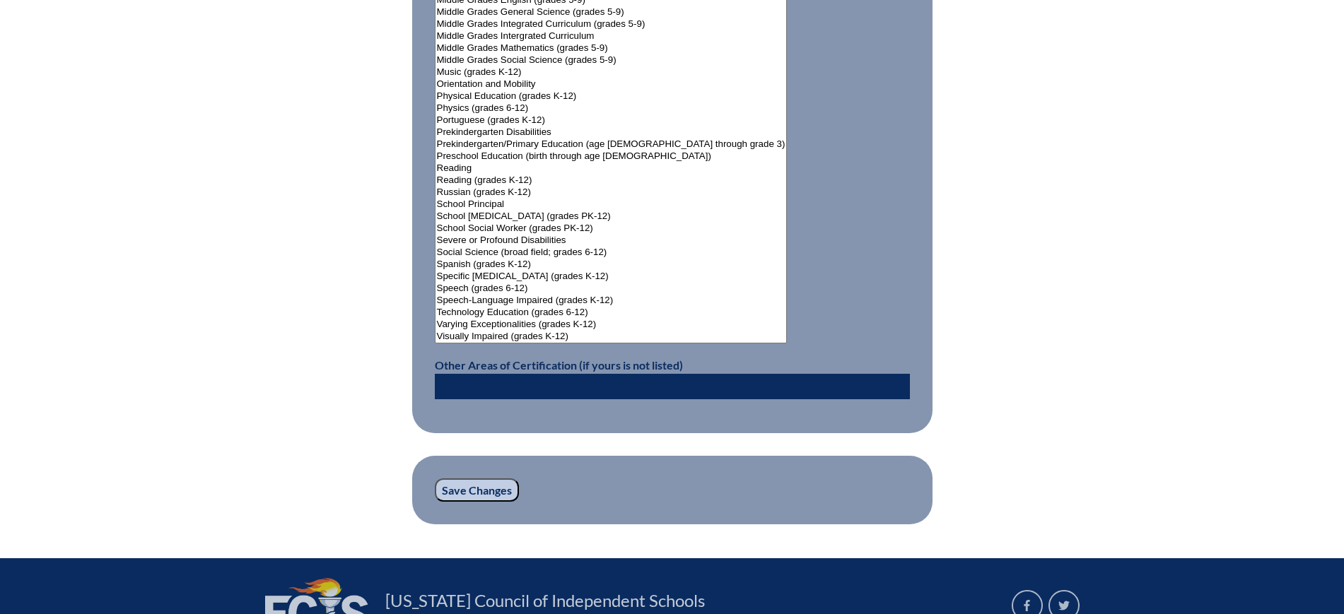
scroll to position [1875, 0]
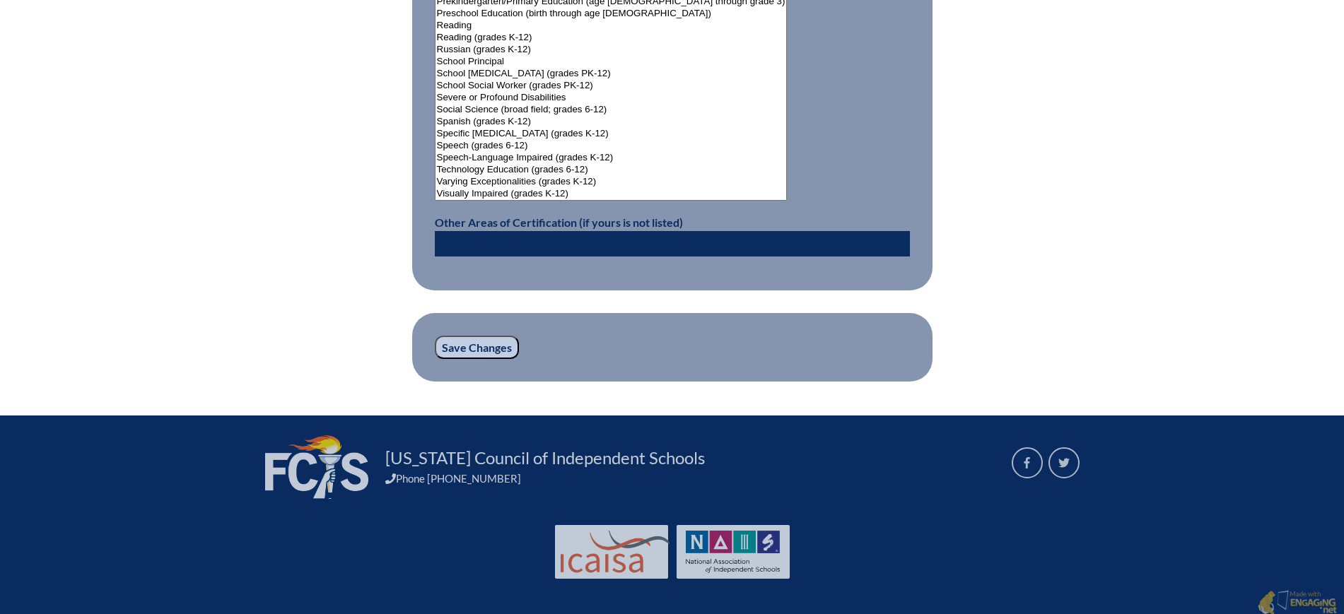
click at [491, 349] on input "Save Changes" at bounding box center [477, 348] width 84 height 24
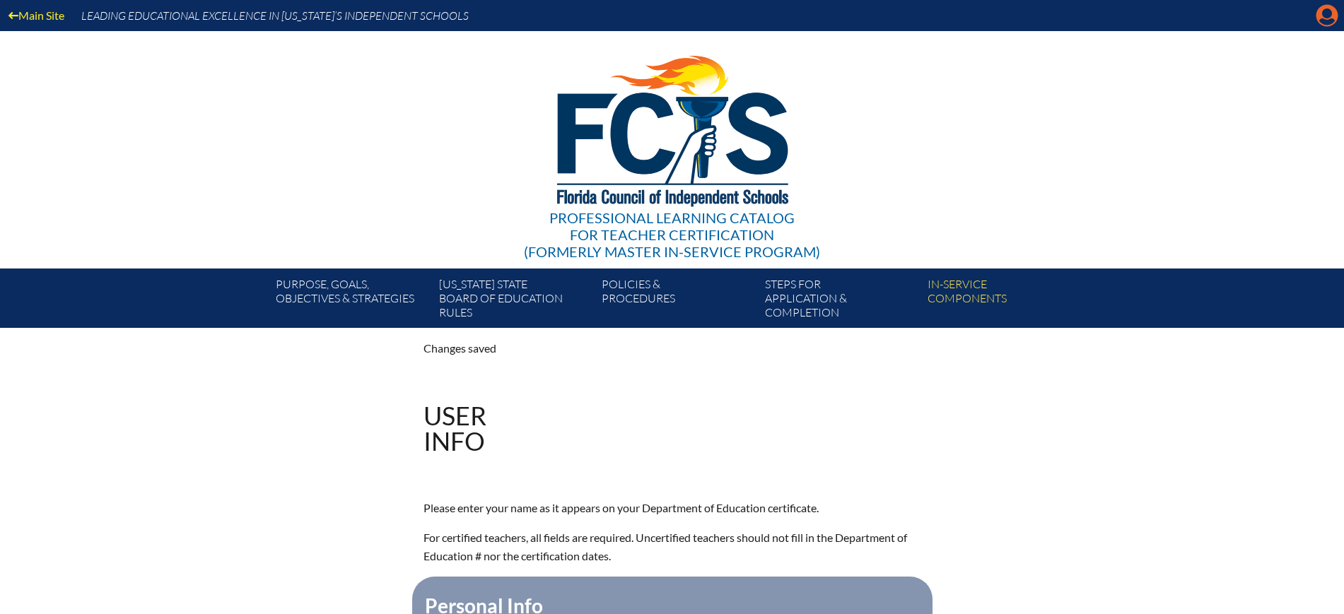
click at [1334, 11] on icon at bounding box center [1328, 16] width 22 height 22
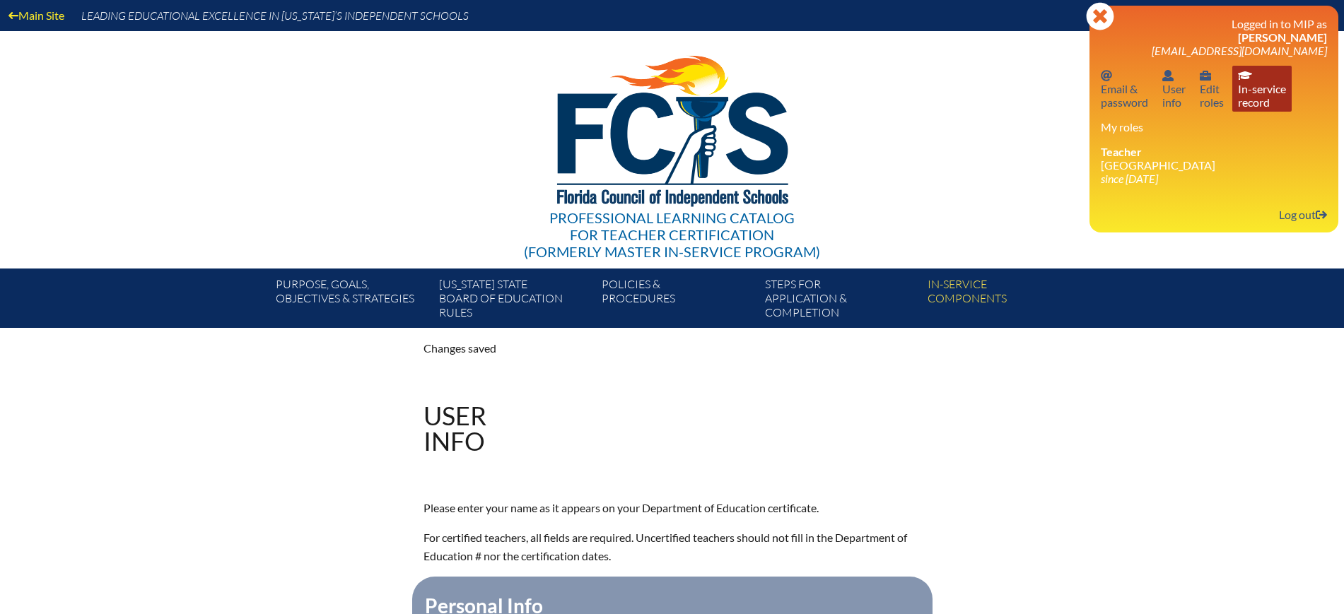
click at [1261, 103] on link "In-service record In-service record" at bounding box center [1262, 89] width 59 height 46
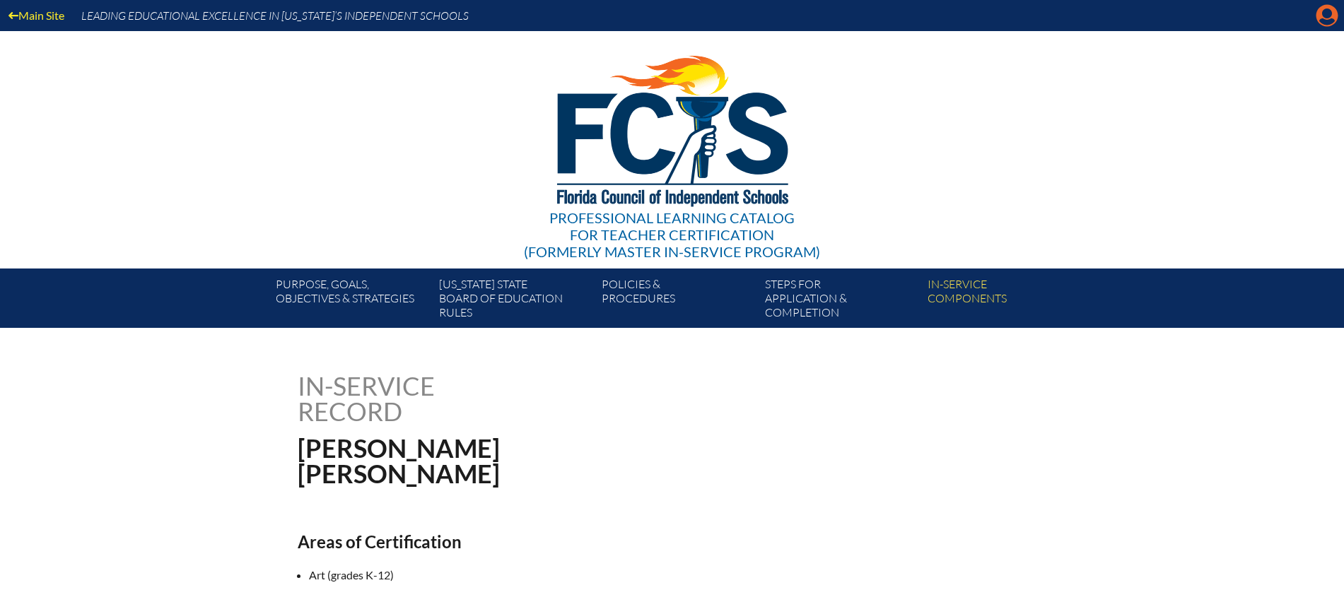
click at [1320, 7] on icon at bounding box center [1328, 16] width 22 height 22
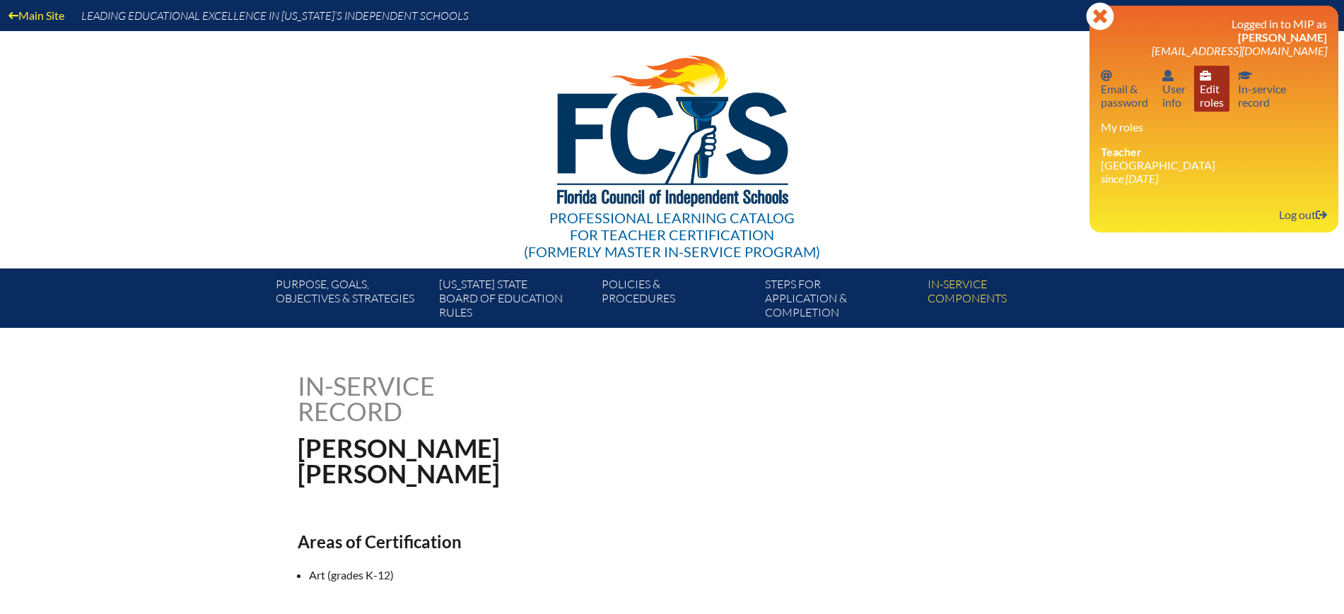
click at [1206, 98] on link "User info Edit roles" at bounding box center [1211, 89] width 35 height 46
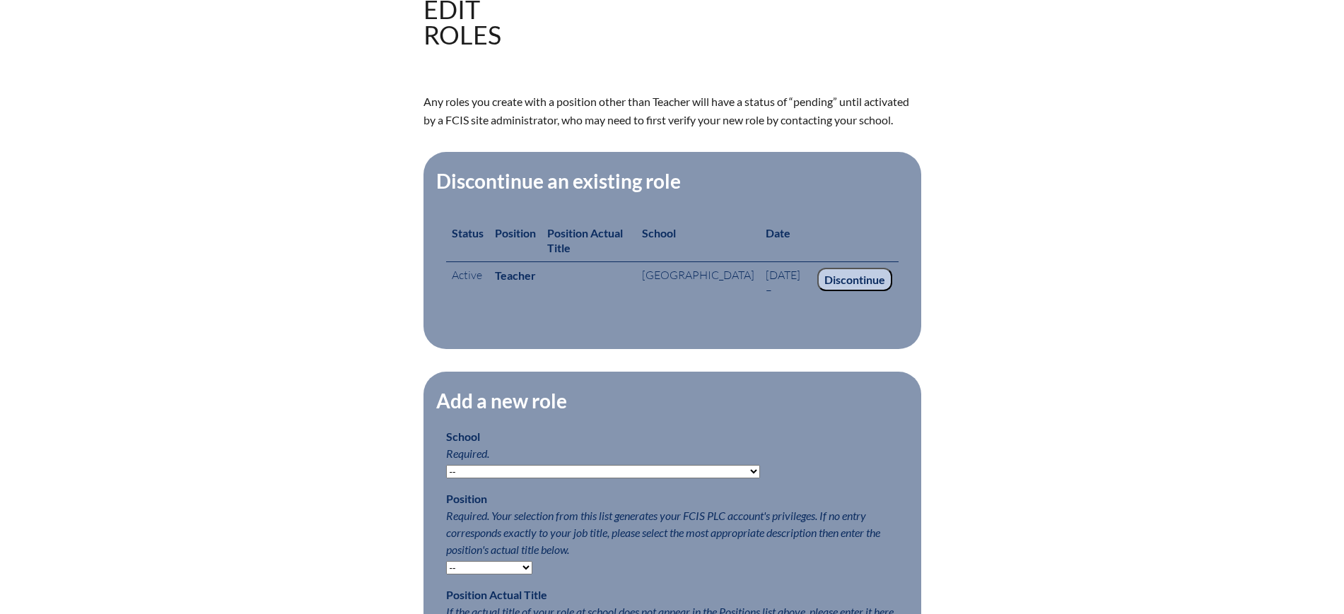
scroll to position [442, 0]
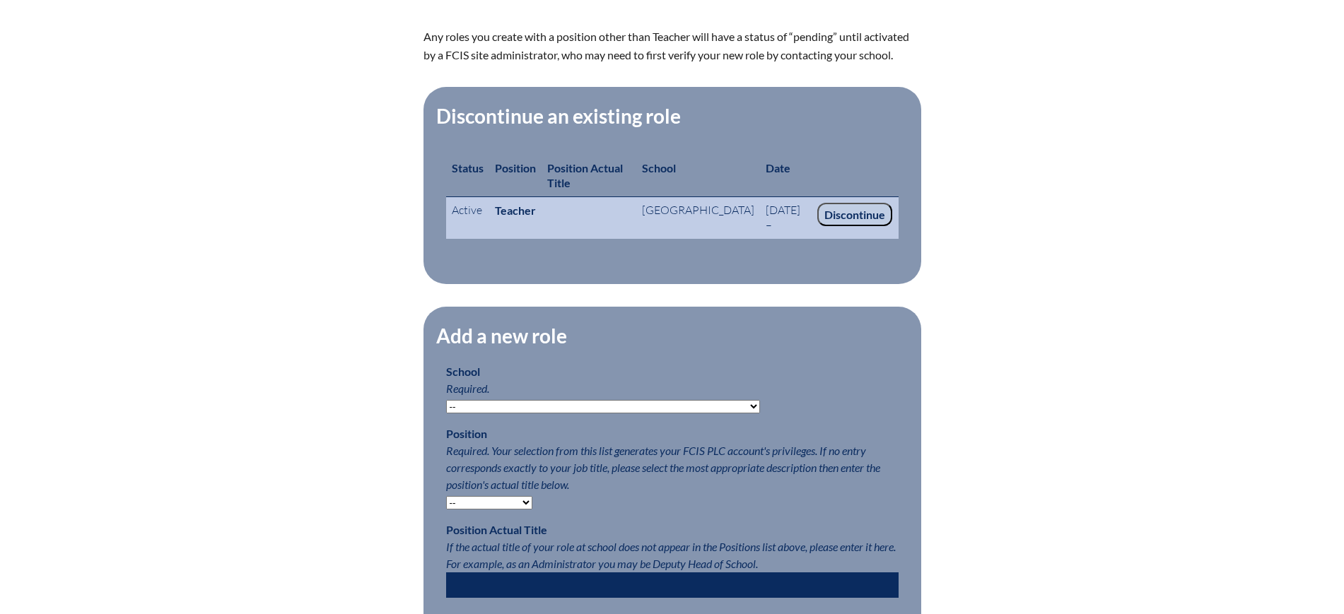
click at [868, 218] on input "Discontinue" at bounding box center [854, 215] width 75 height 24
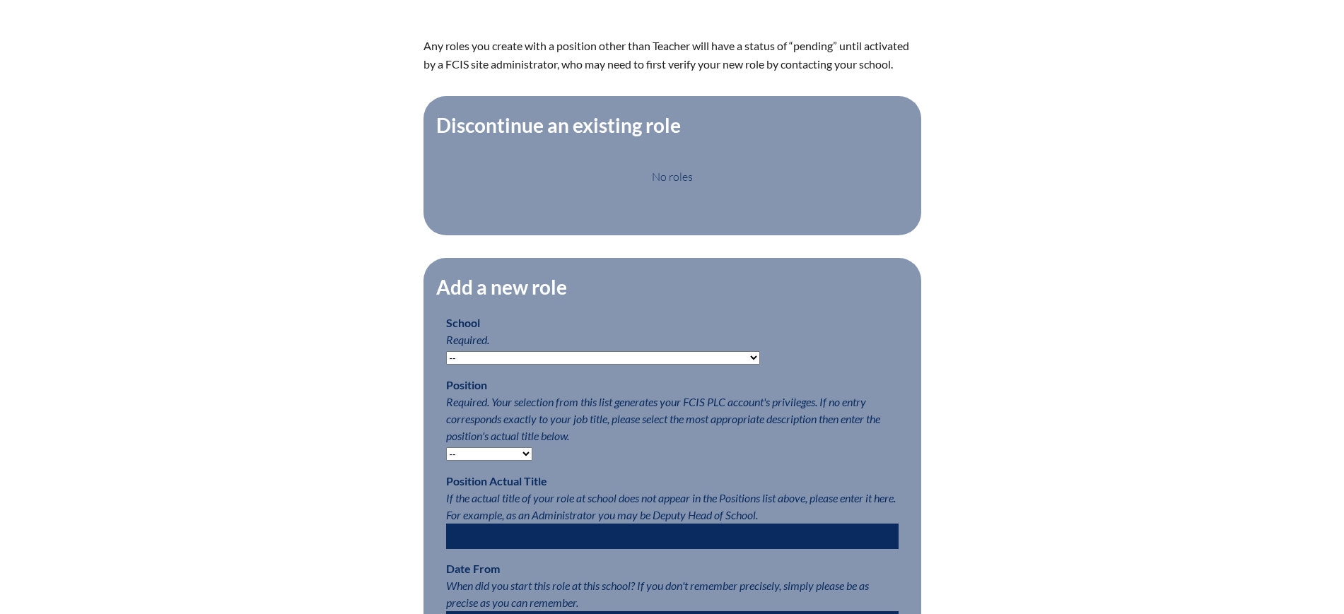
scroll to position [442, 0]
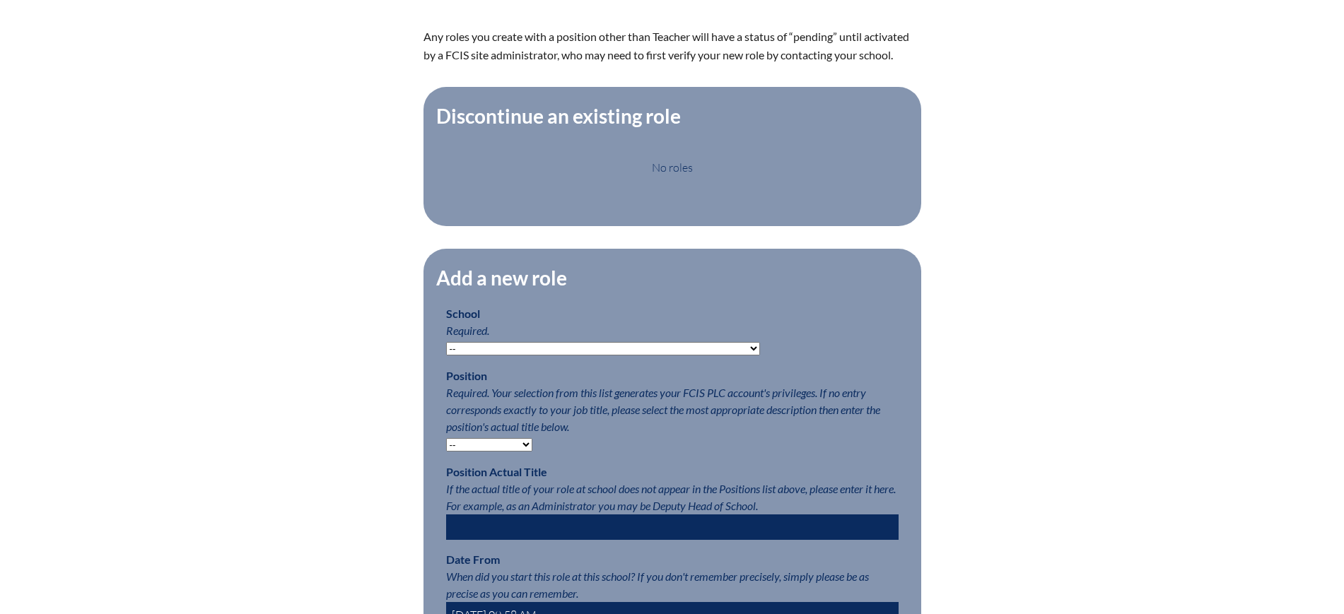
click at [653, 356] on select "-- [MEDICAL_DATA] Inspired Academy Academy at [GEOGRAPHIC_DATA] Academy at the …" at bounding box center [603, 348] width 314 height 13
select select "20289"
click at [446, 353] on select "-- [MEDICAL_DATA] Inspired Academy Academy at [GEOGRAPHIC_DATA] Academy at the …" at bounding box center [603, 348] width 314 height 13
click at [503, 452] on select "-- Teacher PLC Coordinator Head of School Administrator" at bounding box center [489, 444] width 86 height 13
select select "15563"
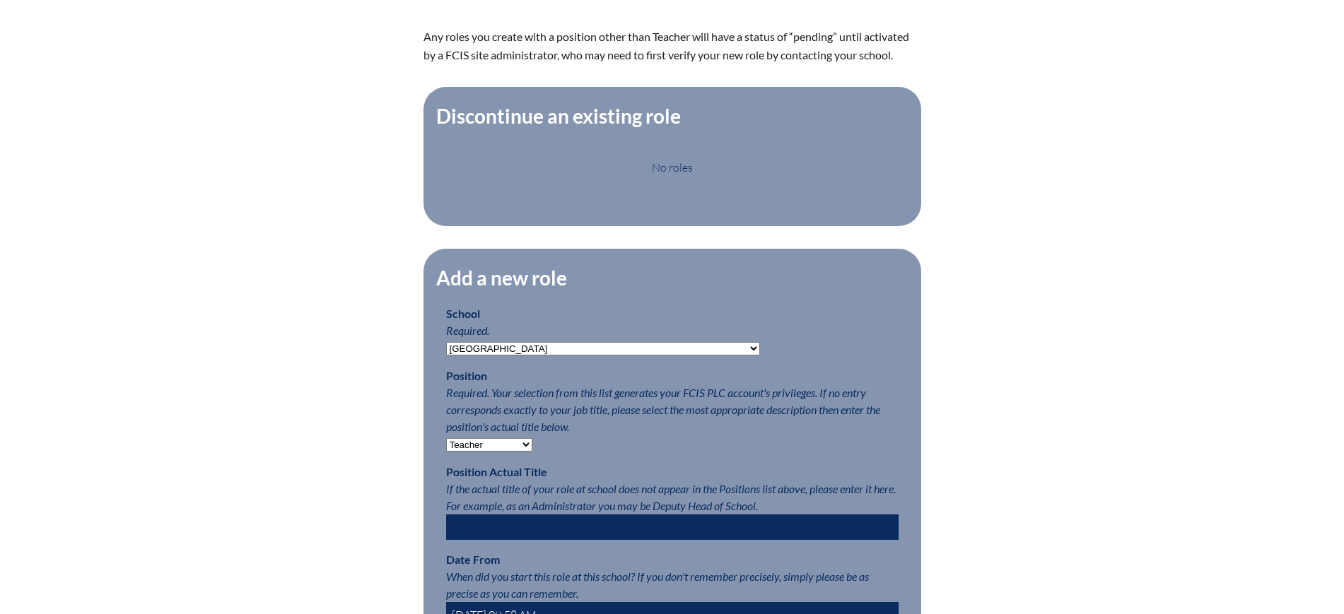
click at [446, 449] on select "-- Teacher PLC Coordinator Head of School Administrator" at bounding box center [489, 444] width 86 height 13
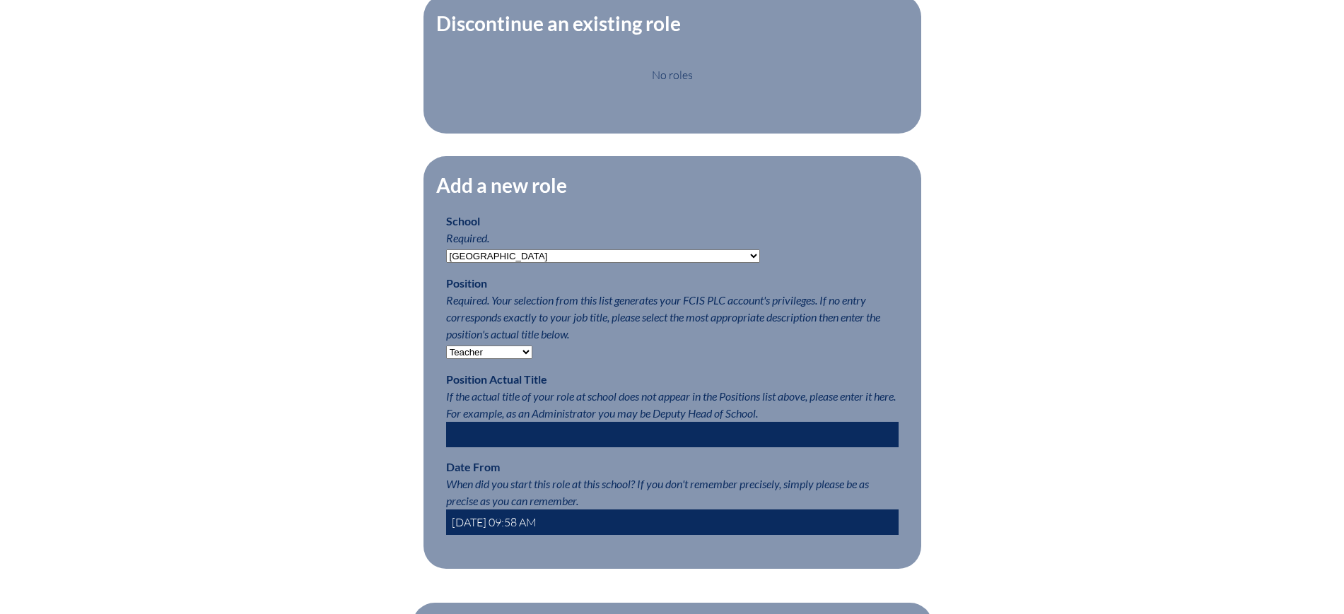
scroll to position [707, 0]
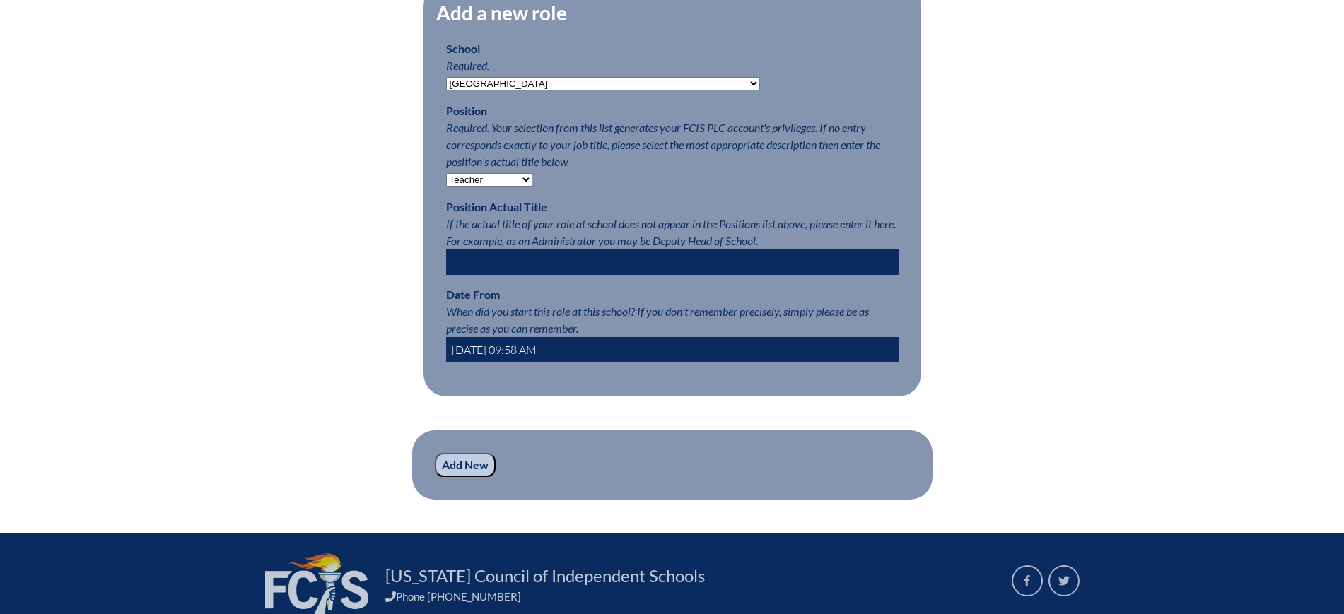
click at [472, 360] on input "[DATE] 09:58 AM" at bounding box center [672, 349] width 453 height 25
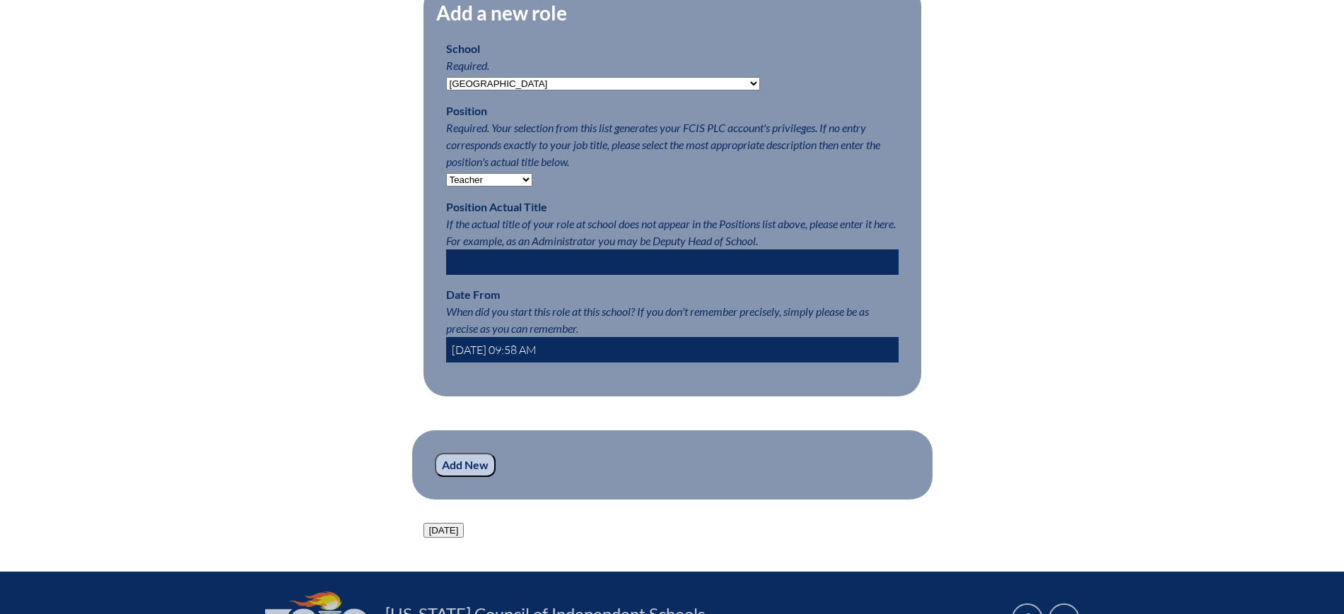
type input "[DATE] 09:58 AM"
click at [477, 477] on input "Add New" at bounding box center [465, 465] width 61 height 24
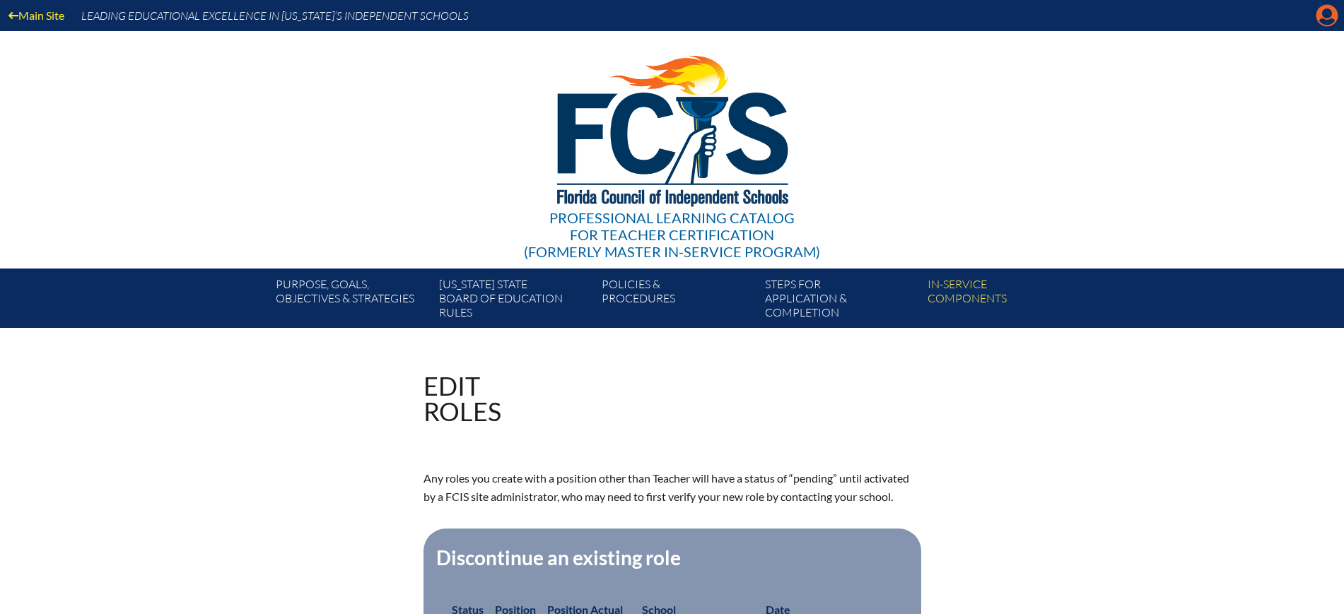
click at [1322, 8] on icon at bounding box center [1328, 16] width 22 height 22
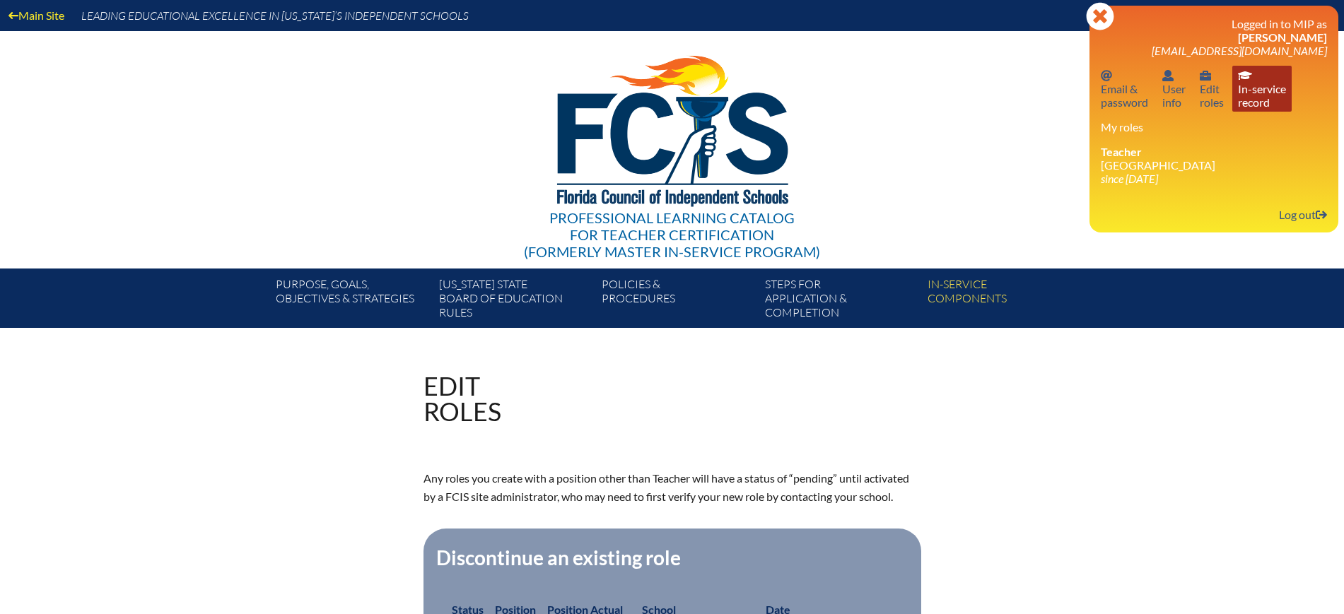
click at [1254, 95] on link "In-service record In-service record" at bounding box center [1262, 89] width 59 height 46
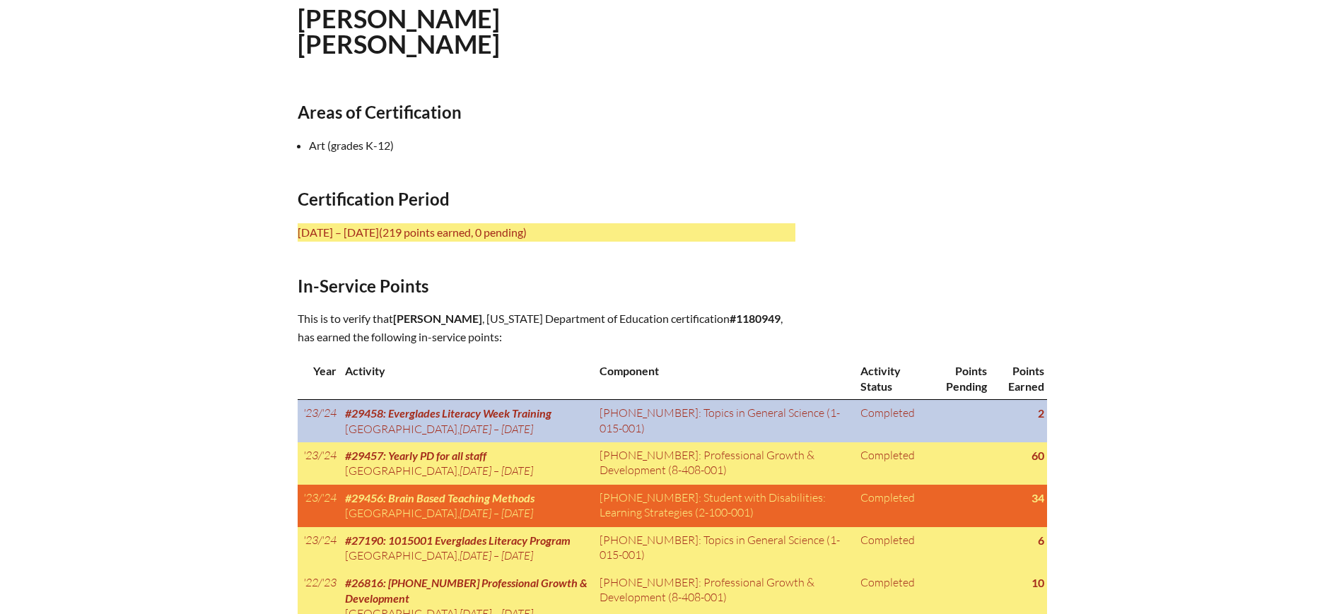
scroll to position [530, 0]
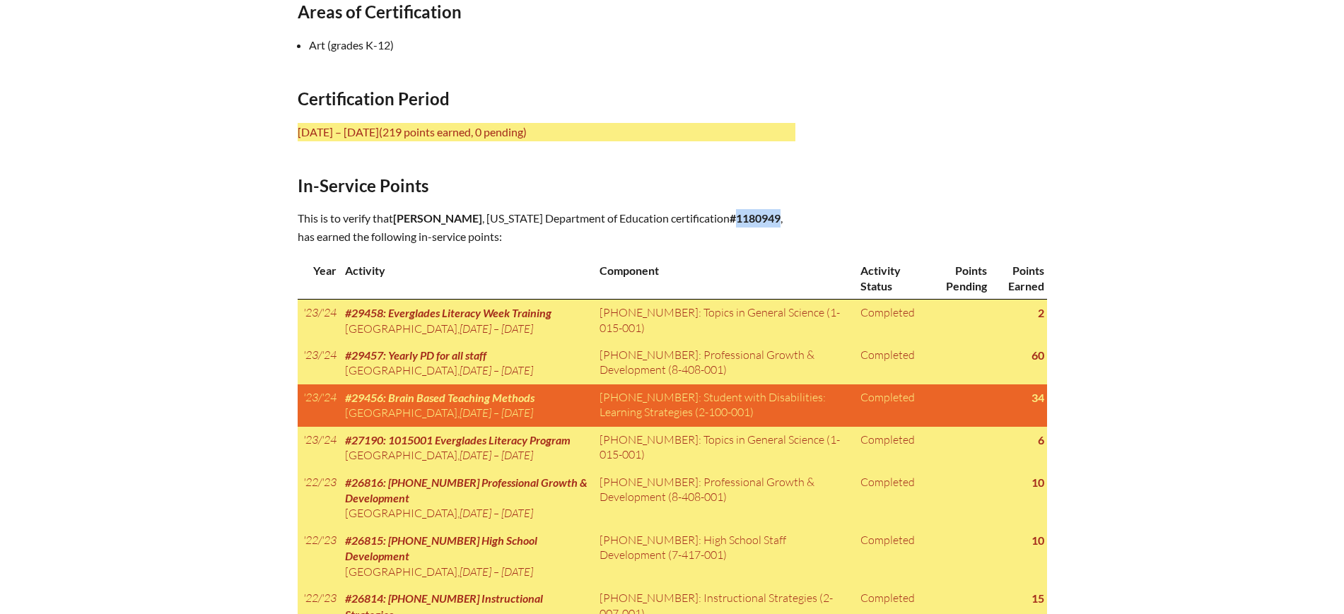
drag, startPoint x: 574, startPoint y: 229, endPoint x: 532, endPoint y: 236, distance: 43.0
click at [730, 225] on b "#1180949" at bounding box center [755, 217] width 51 height 13
copy b "1180949"
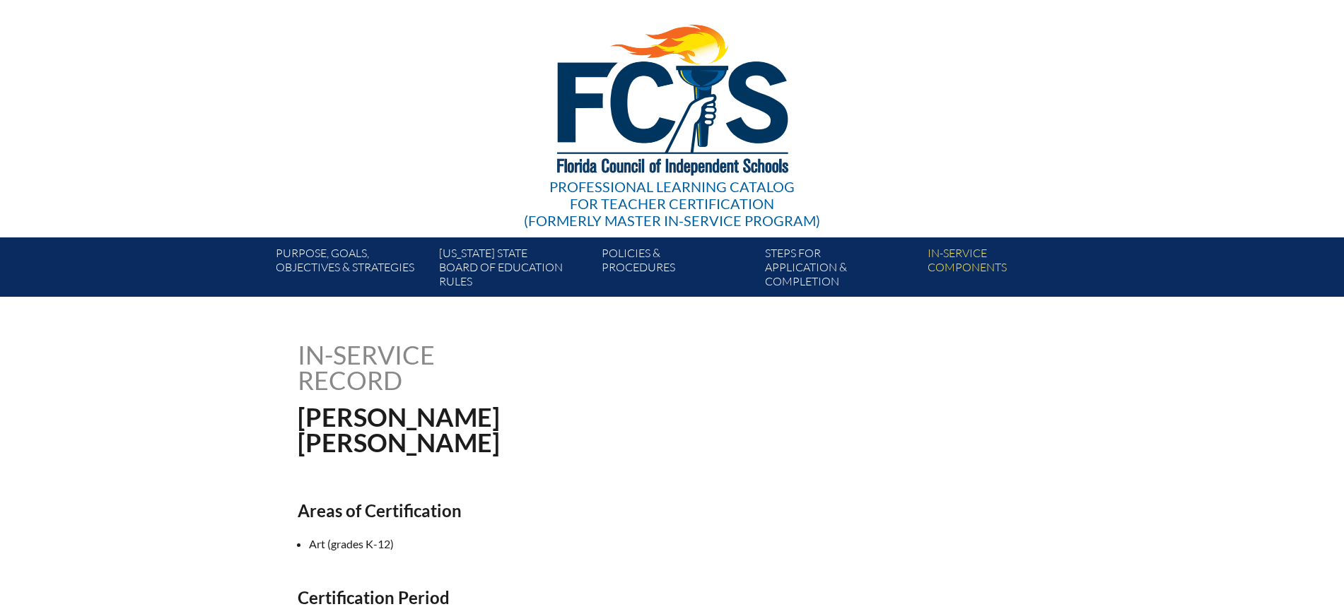
scroll to position [0, 0]
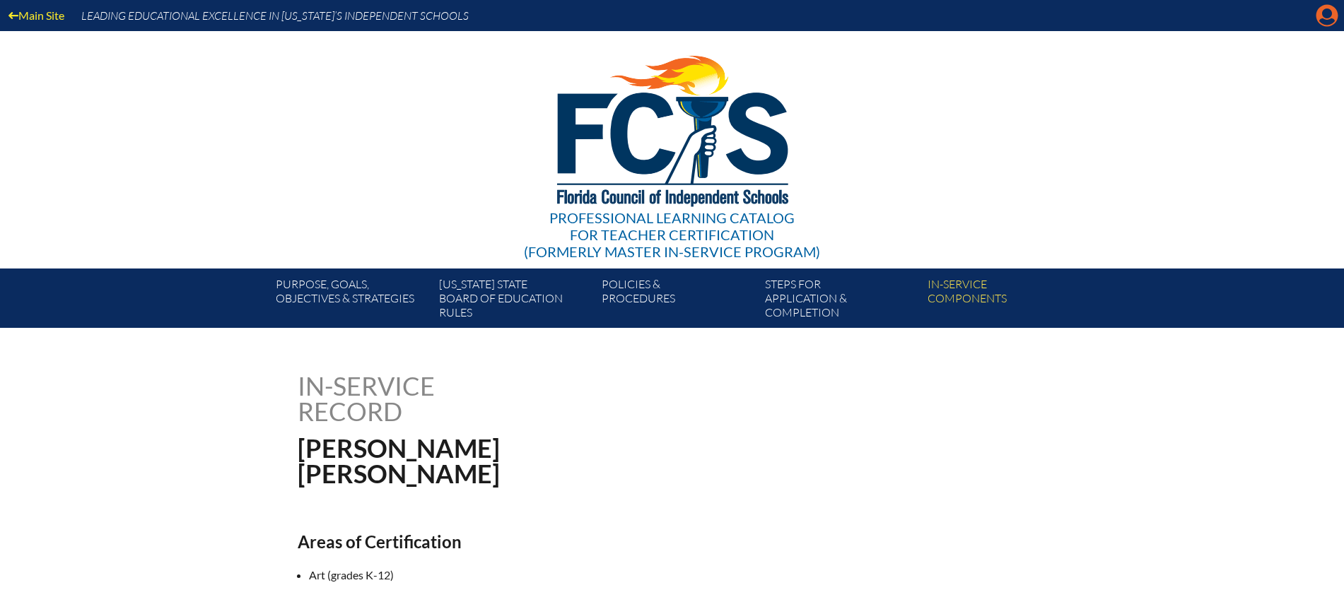
drag, startPoint x: 1323, startPoint y: 18, endPoint x: 1315, endPoint y: 30, distance: 14.3
click at [1324, 18] on icon at bounding box center [1328, 16] width 22 height 22
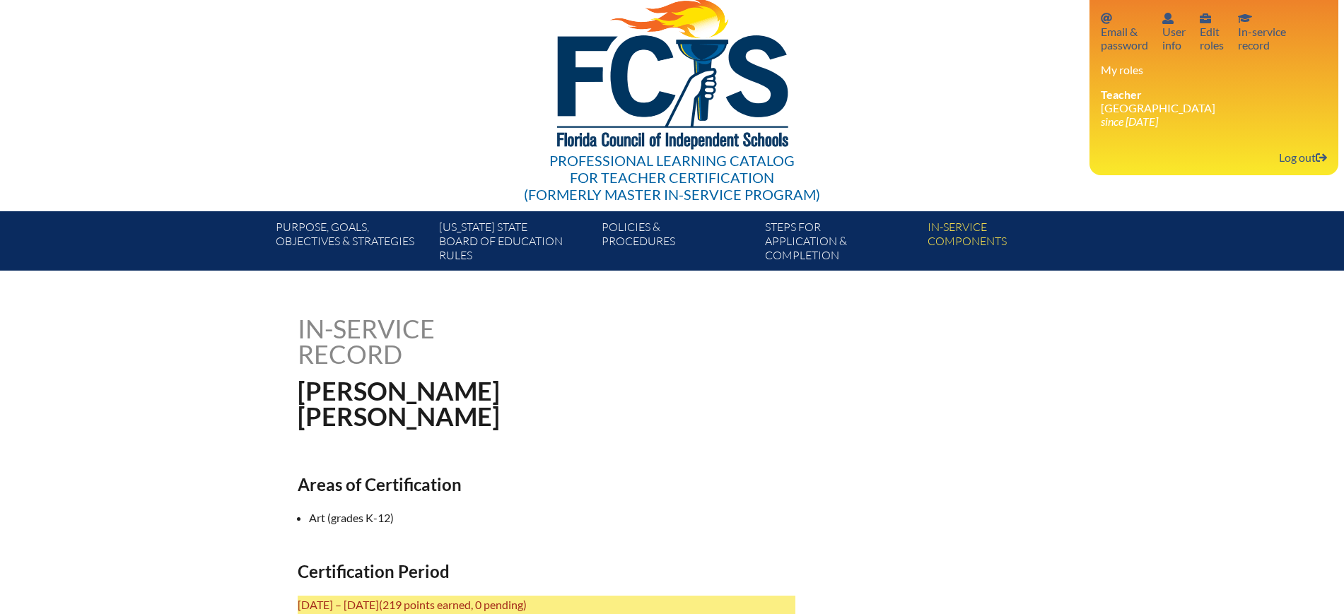
scroll to position [177, 0]
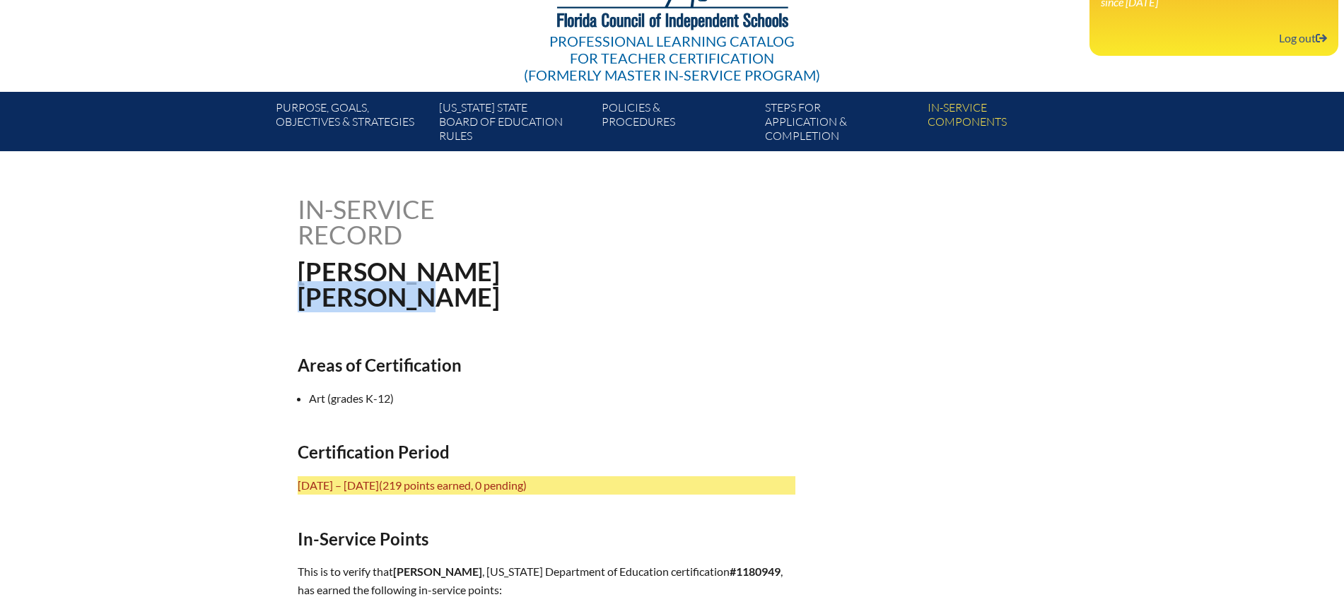
drag, startPoint x: 478, startPoint y: 285, endPoint x: 296, endPoint y: 289, distance: 182.5
copy h1 "Schlesman"
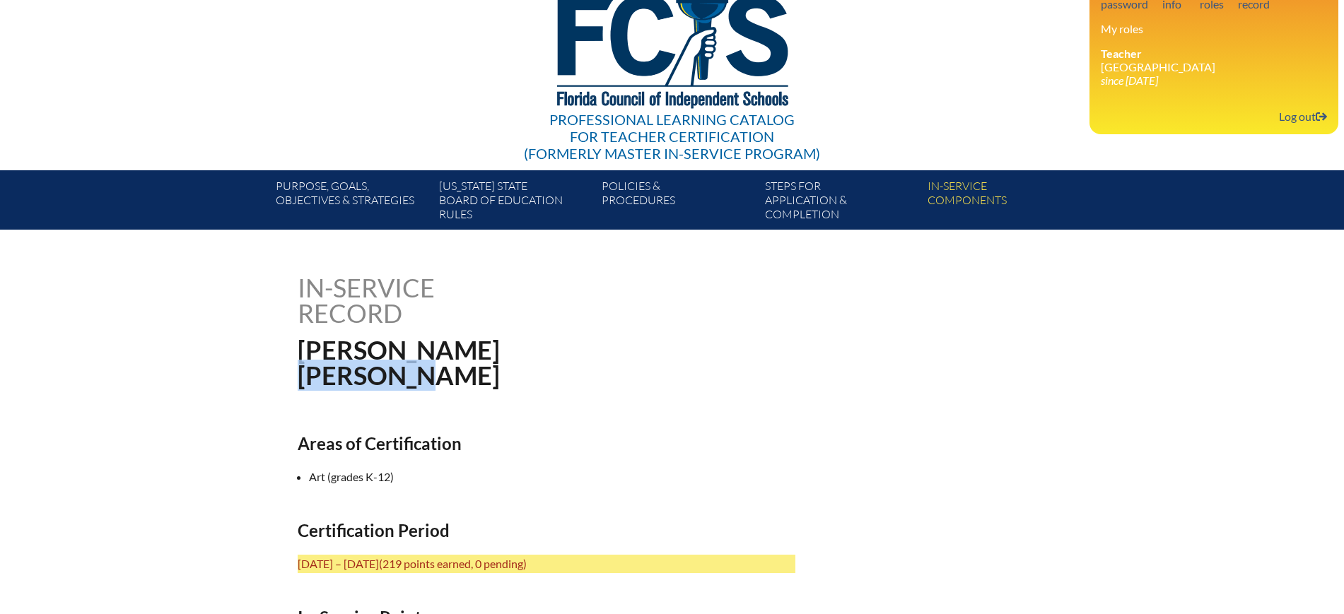
scroll to position [0, 0]
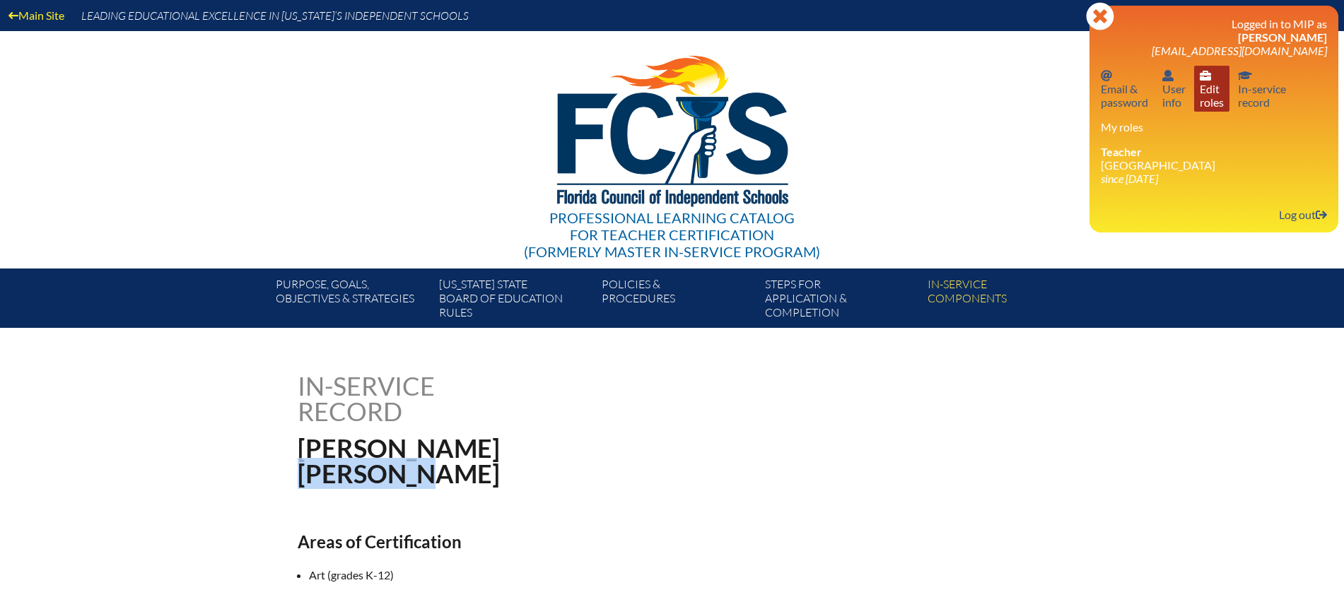
click at [1221, 100] on link "User info Edit roles" at bounding box center [1211, 89] width 35 height 46
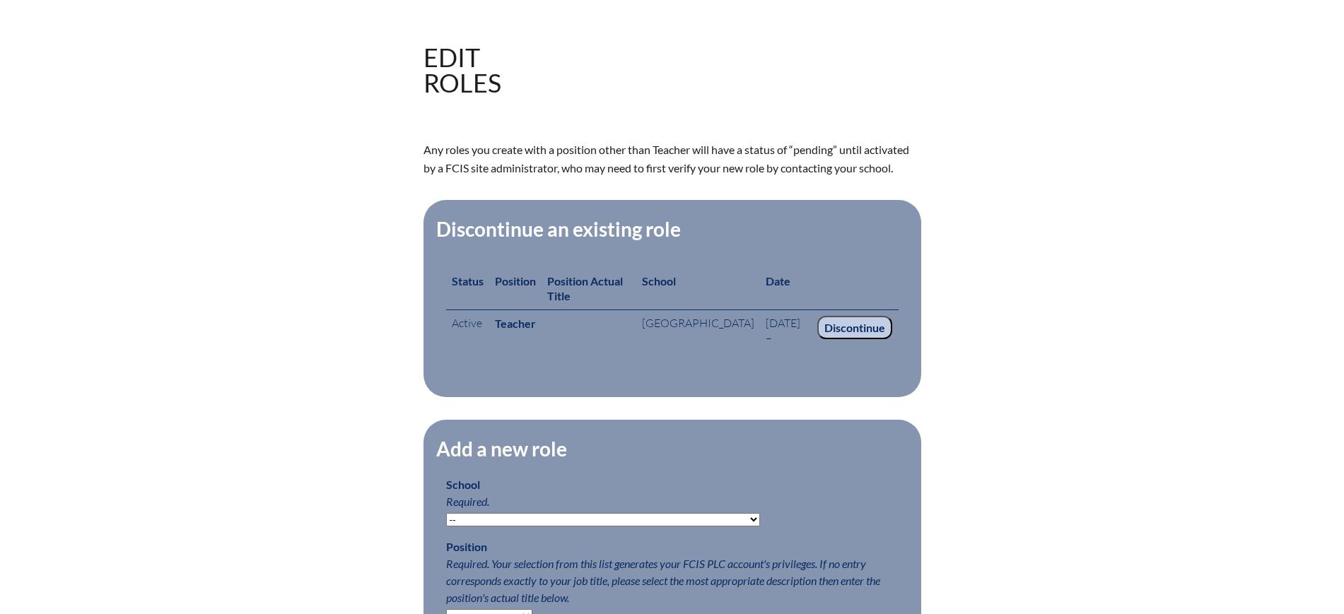
scroll to position [521, 0]
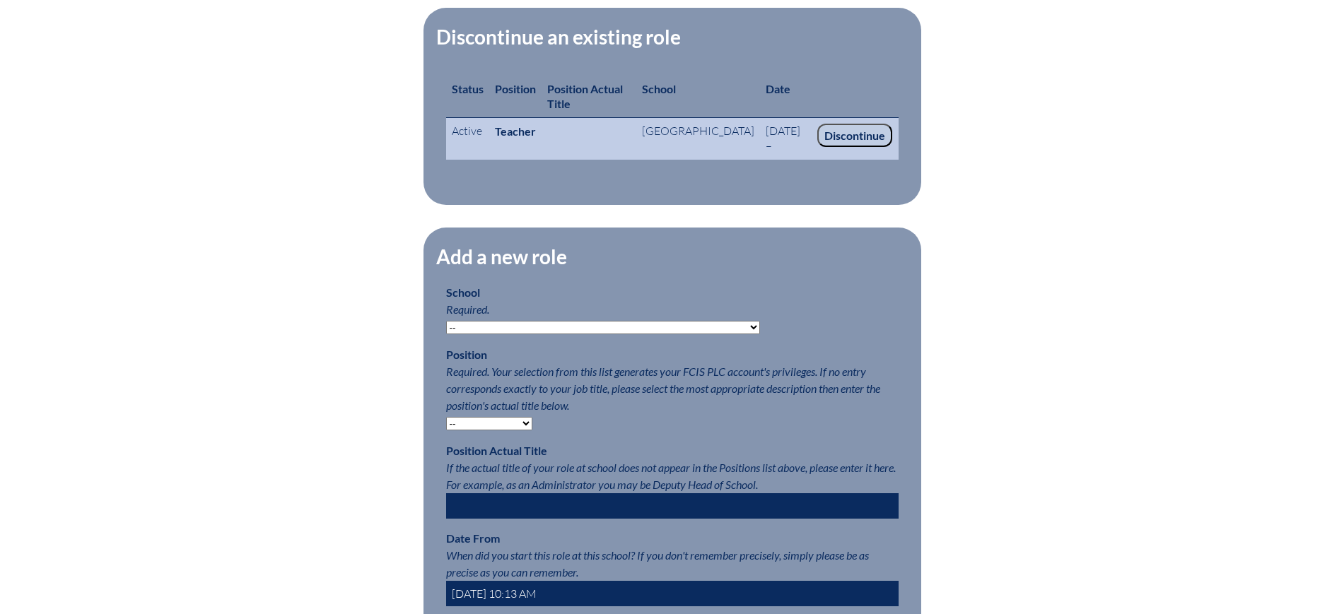
click at [863, 129] on input "Discontinue" at bounding box center [854, 136] width 75 height 24
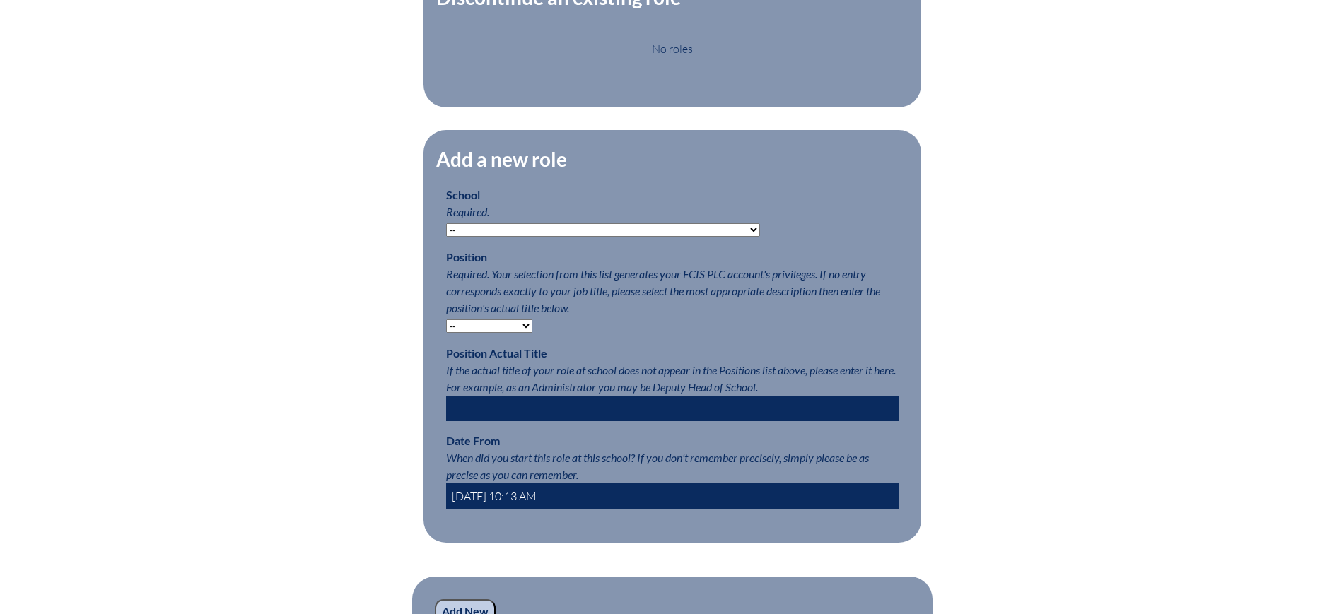
scroll to position [707, 0]
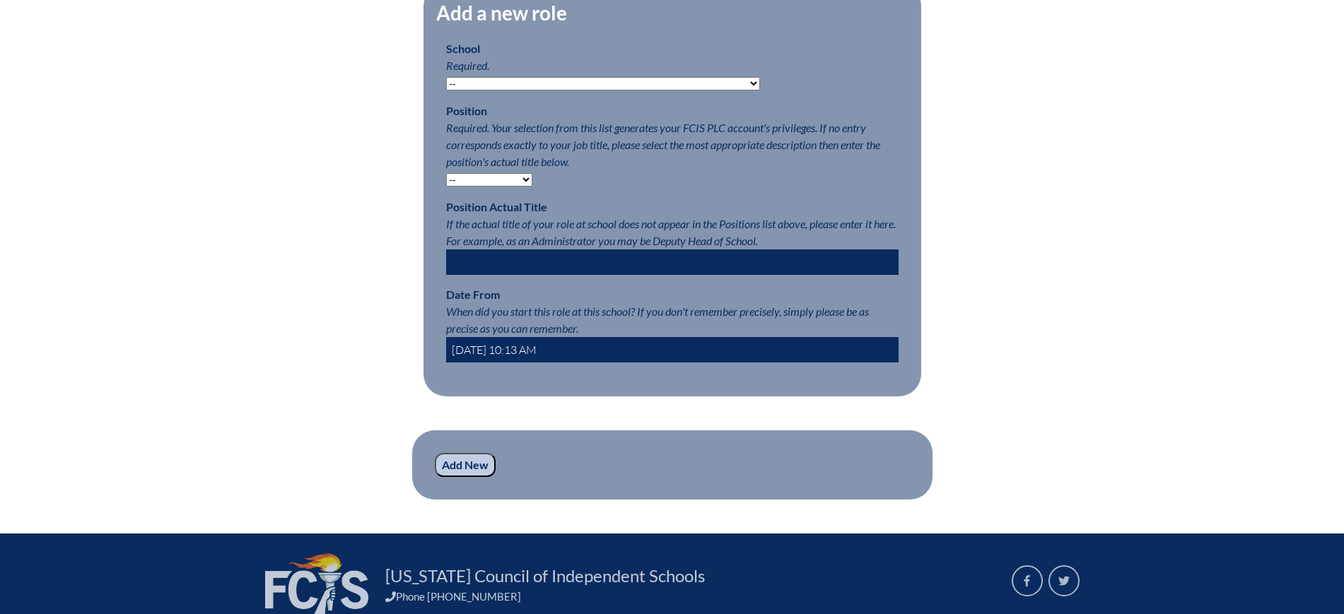
click at [622, 89] on select "-- Autism Inspired Academy Academy at Ocean Reef Academy at the Lakes Academy P…" at bounding box center [603, 83] width 314 height 13
click at [304, 368] on div "Edit Roles Any roles you create with a position other than Teacher will have a …" at bounding box center [672, 83] width 795 height 834
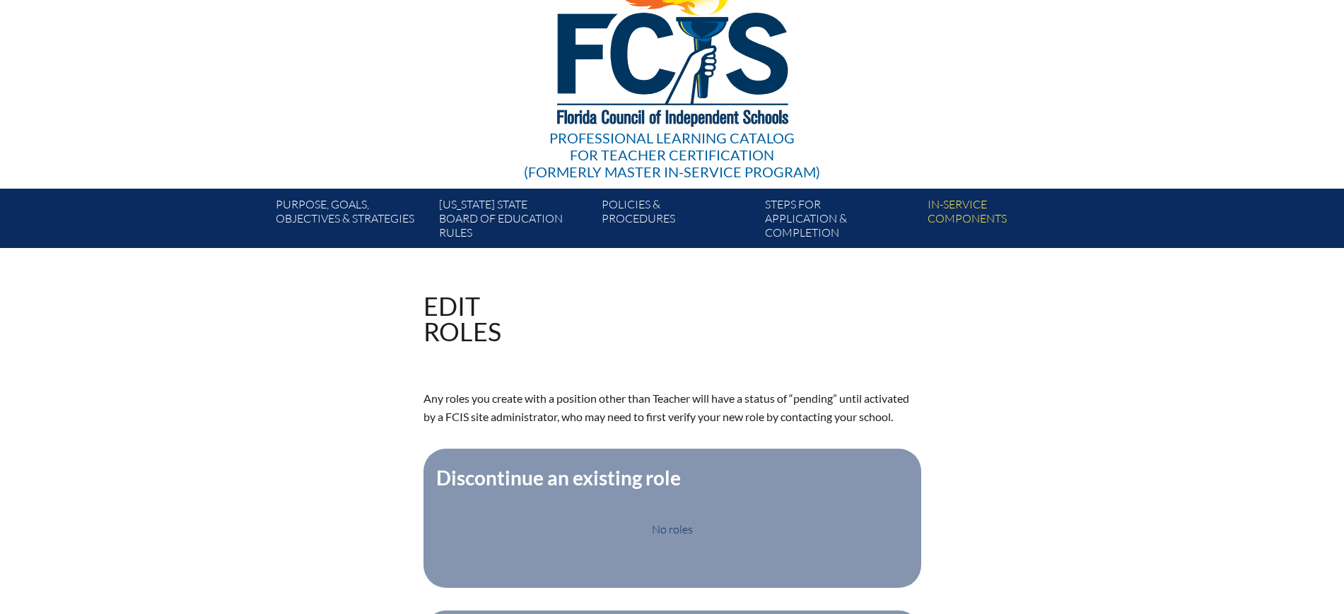
scroll to position [0, 0]
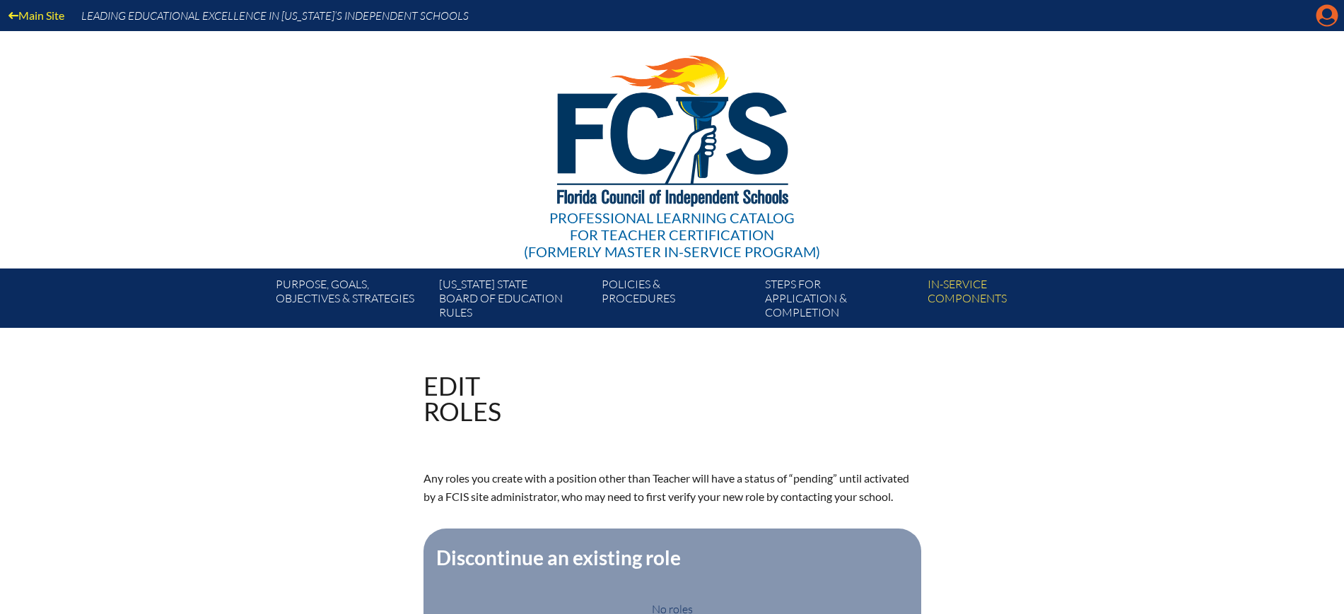
click at [1323, 11] on icon "Manage account" at bounding box center [1327, 15] width 23 height 23
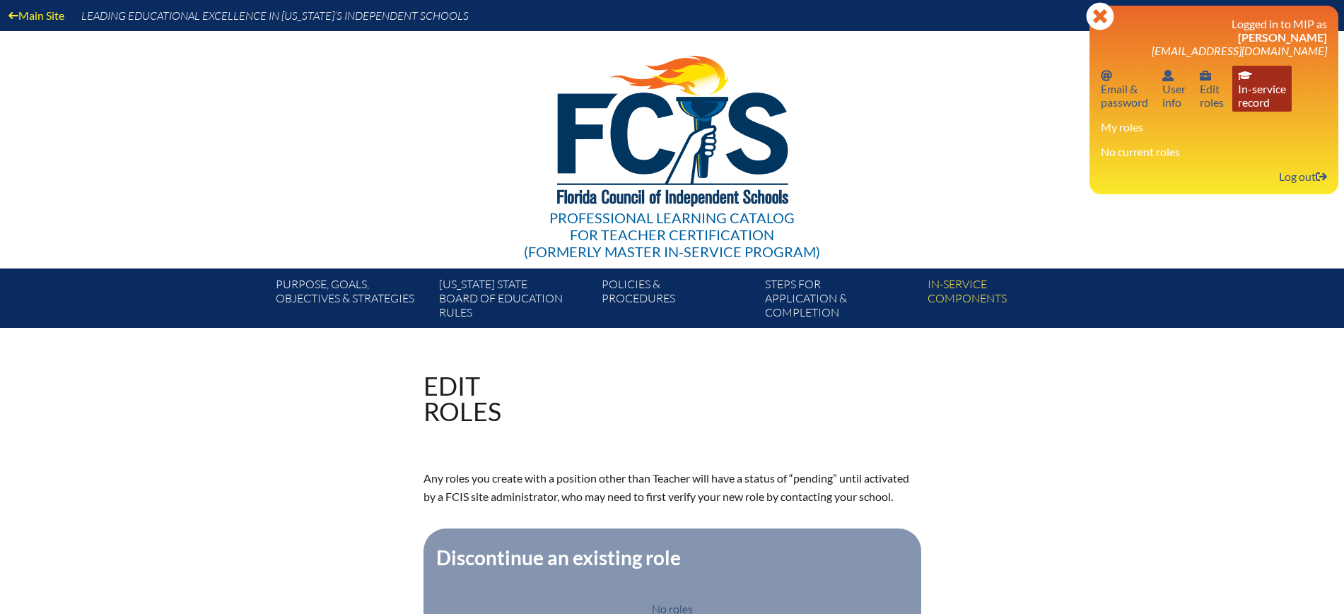
click at [1271, 87] on link "In-service record In-service record" at bounding box center [1262, 89] width 59 height 46
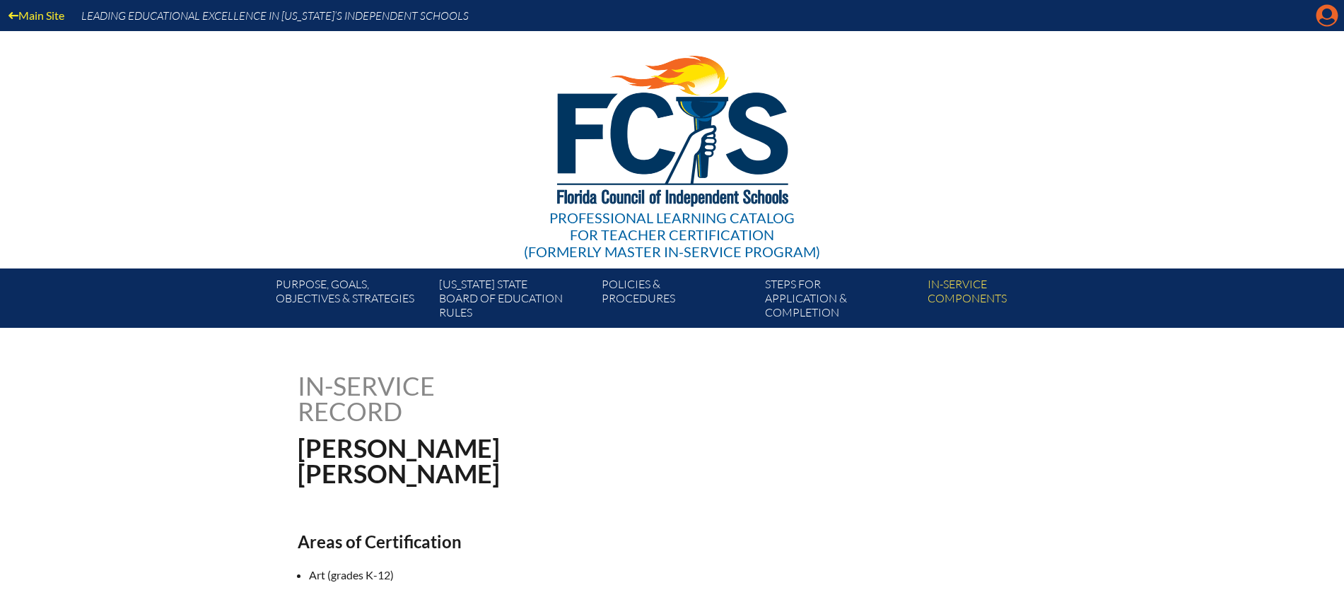
click at [1322, 19] on icon "Manage account" at bounding box center [1327, 15] width 23 height 23
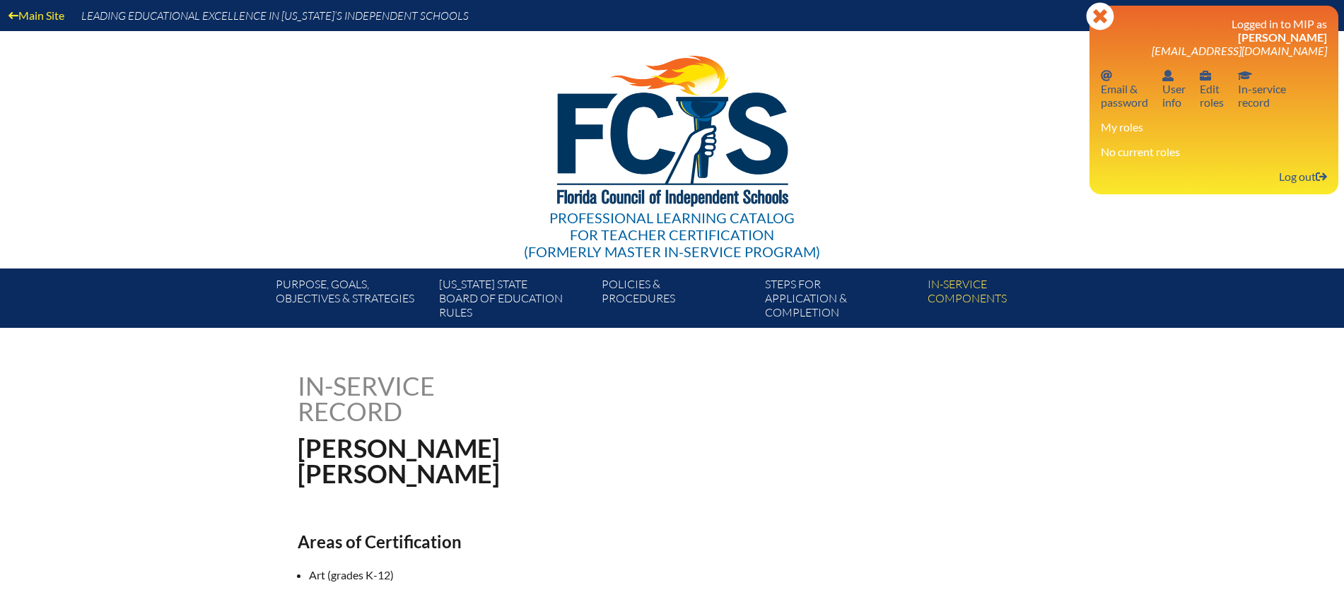
drag, startPoint x: 1329, startPoint y: 39, endPoint x: 1206, endPoint y: 40, distance: 123.7
click at [1206, 40] on div "Close Manage account Logged in to MIP as [PERSON_NAME] [EMAIL_ADDRESS][DOMAIN_N…" at bounding box center [1214, 100] width 249 height 189
copy span "[PERSON_NAME]"
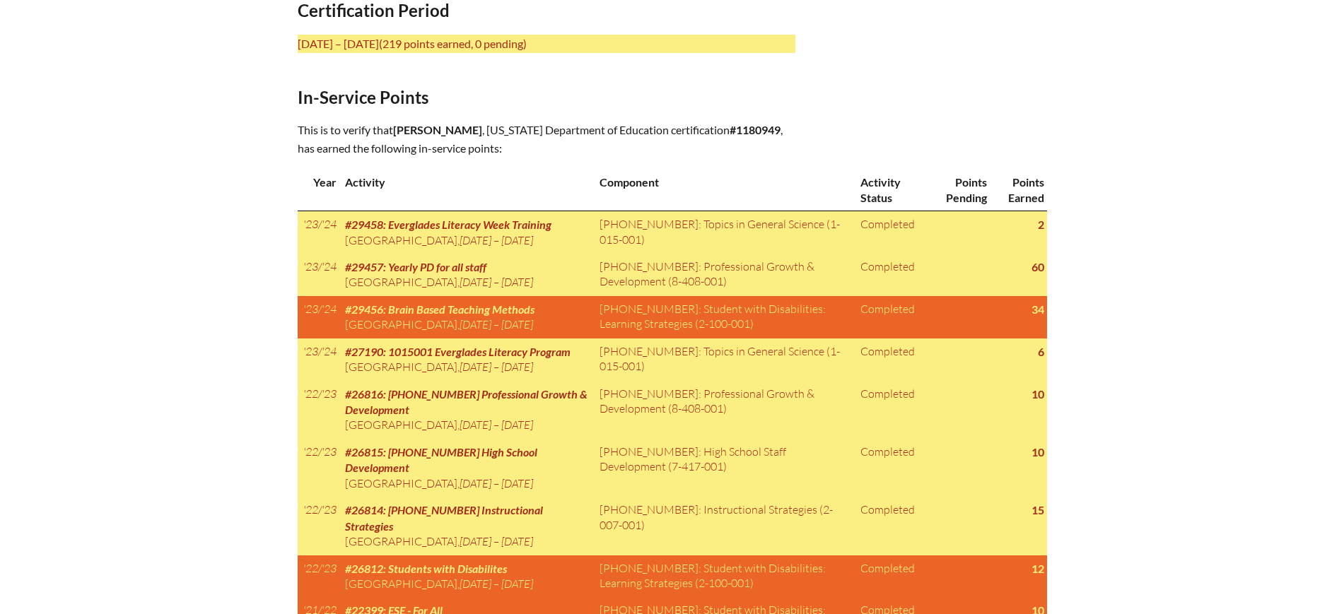
scroll to position [354, 0]
